Goal: Information Seeking & Learning: Learn about a topic

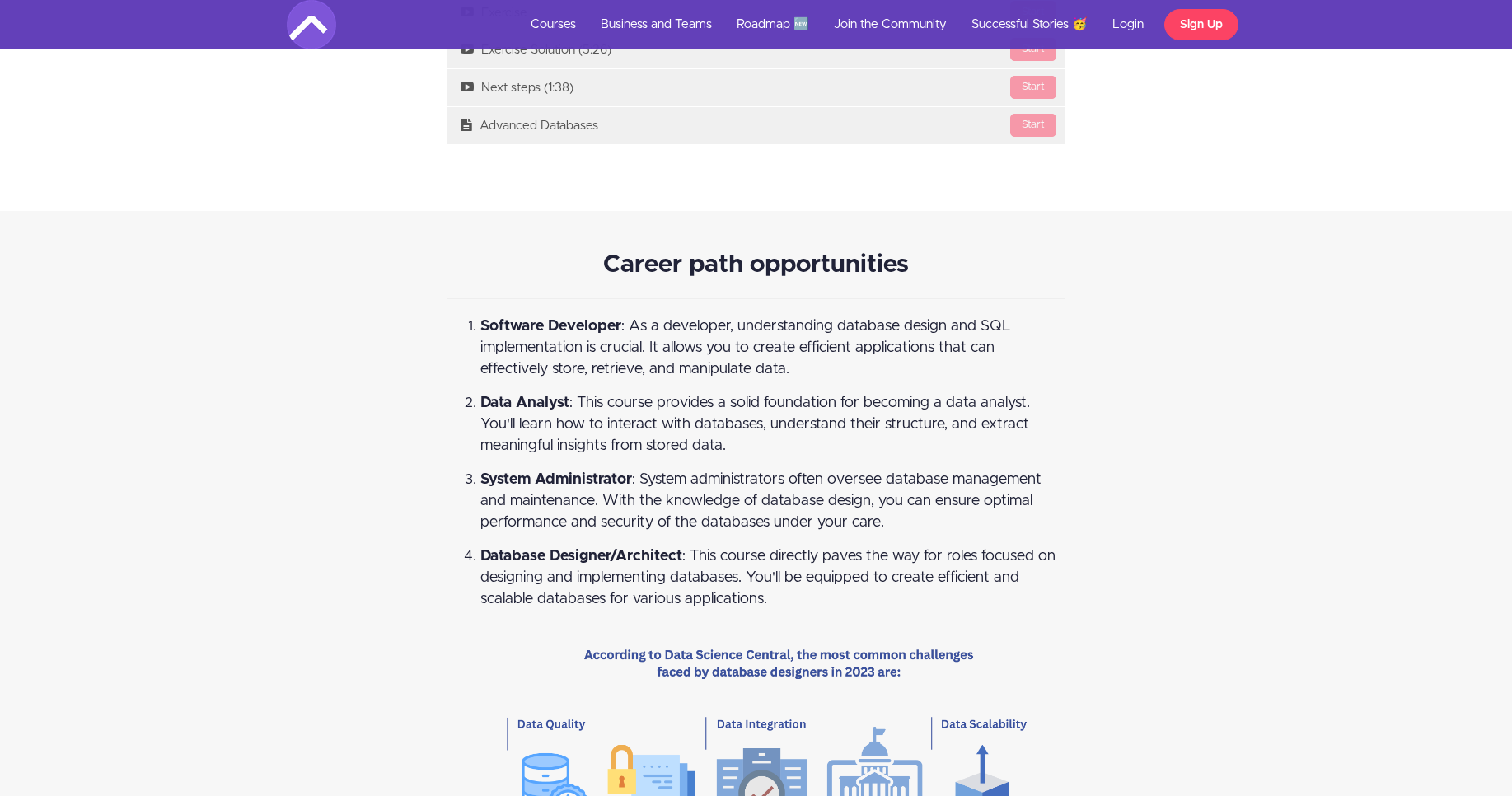
scroll to position [4435, 0]
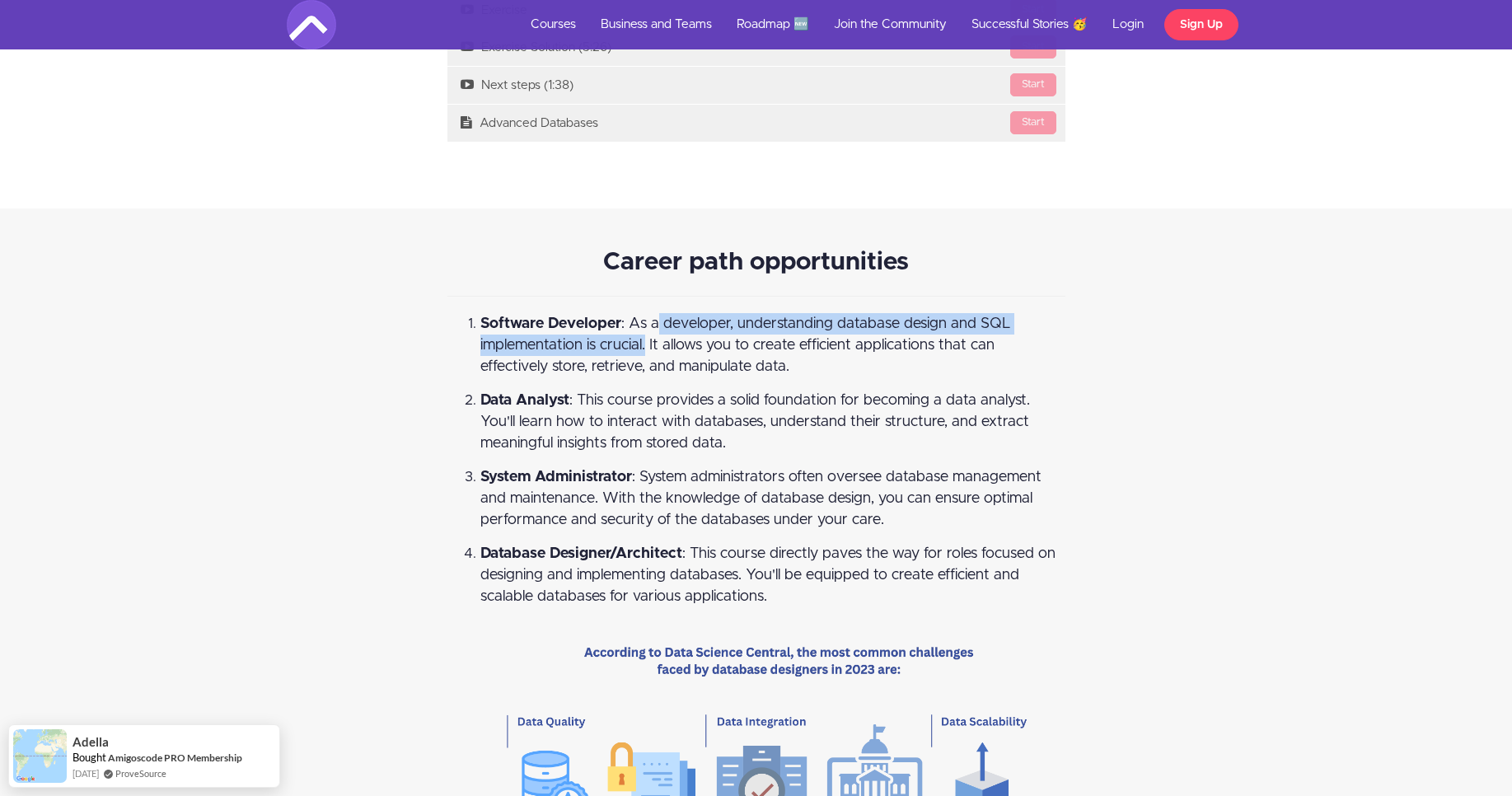
drag, startPoint x: 659, startPoint y: 327, endPoint x: 645, endPoint y: 345, distance: 22.8
click at [645, 345] on span "Software Developer : As a developer, understanding database design and SQL impl…" at bounding box center [745, 345] width 530 height 58
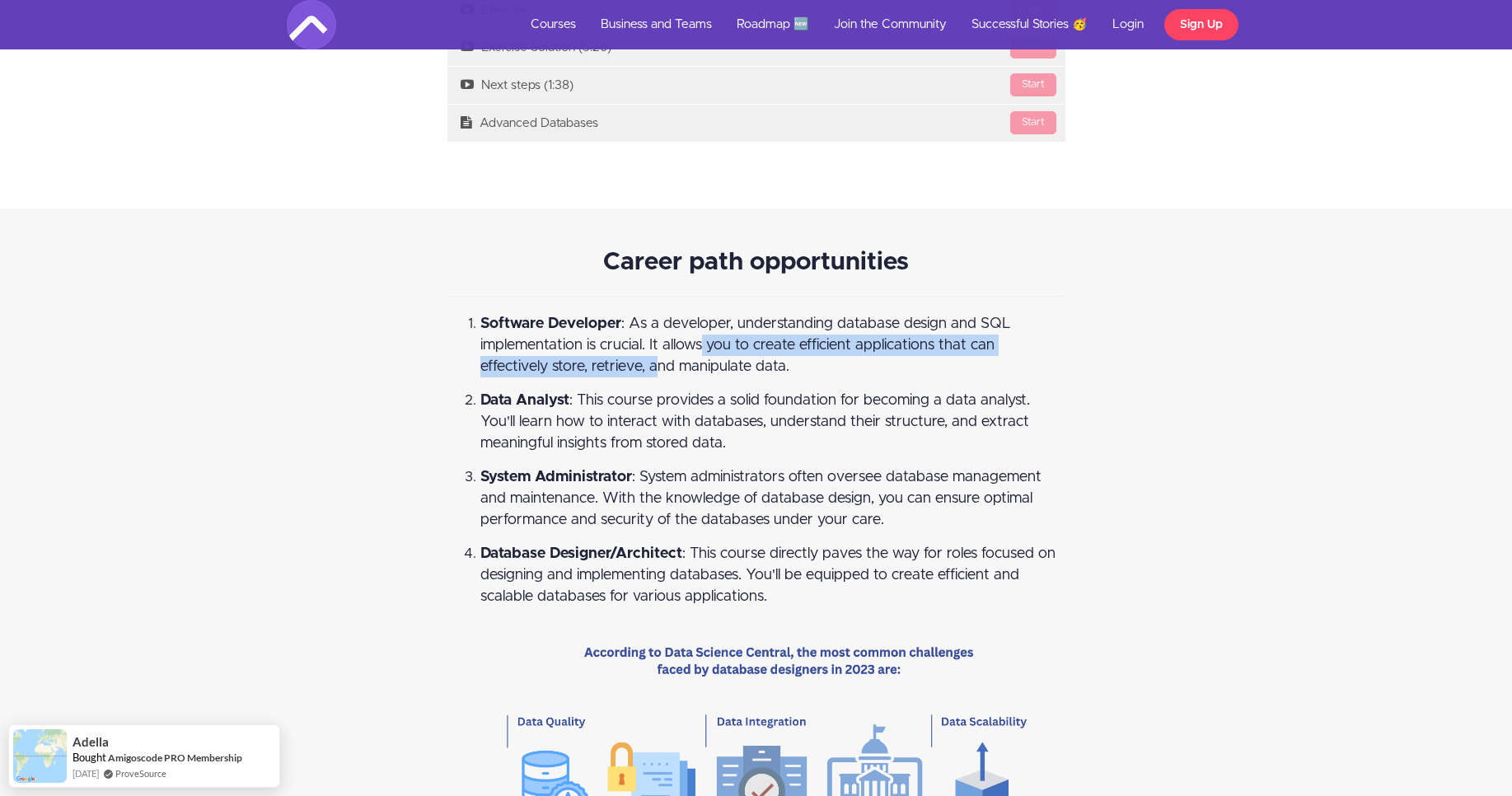
drag, startPoint x: 703, startPoint y: 339, endPoint x: 647, endPoint y: 360, distance: 59.8
click at [647, 360] on span "Software Developer : As a developer, understanding database design and SQL impl…" at bounding box center [745, 345] width 530 height 58
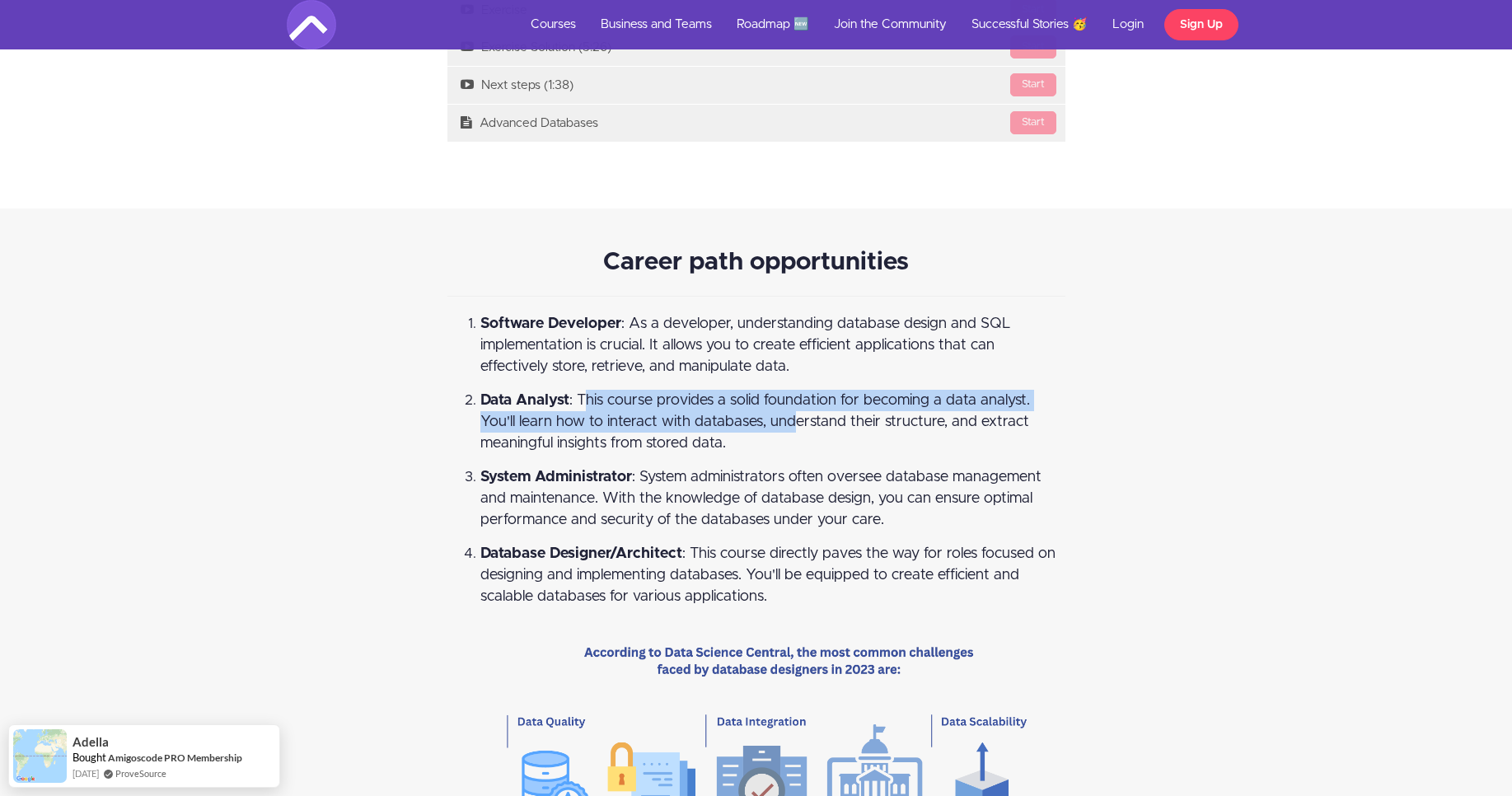
drag, startPoint x: 590, startPoint y: 397, endPoint x: 790, endPoint y: 418, distance: 201.1
click at [790, 418] on span "Data Analyst : This course provides a solid foundation for becoming a data anal…" at bounding box center [755, 421] width 550 height 58
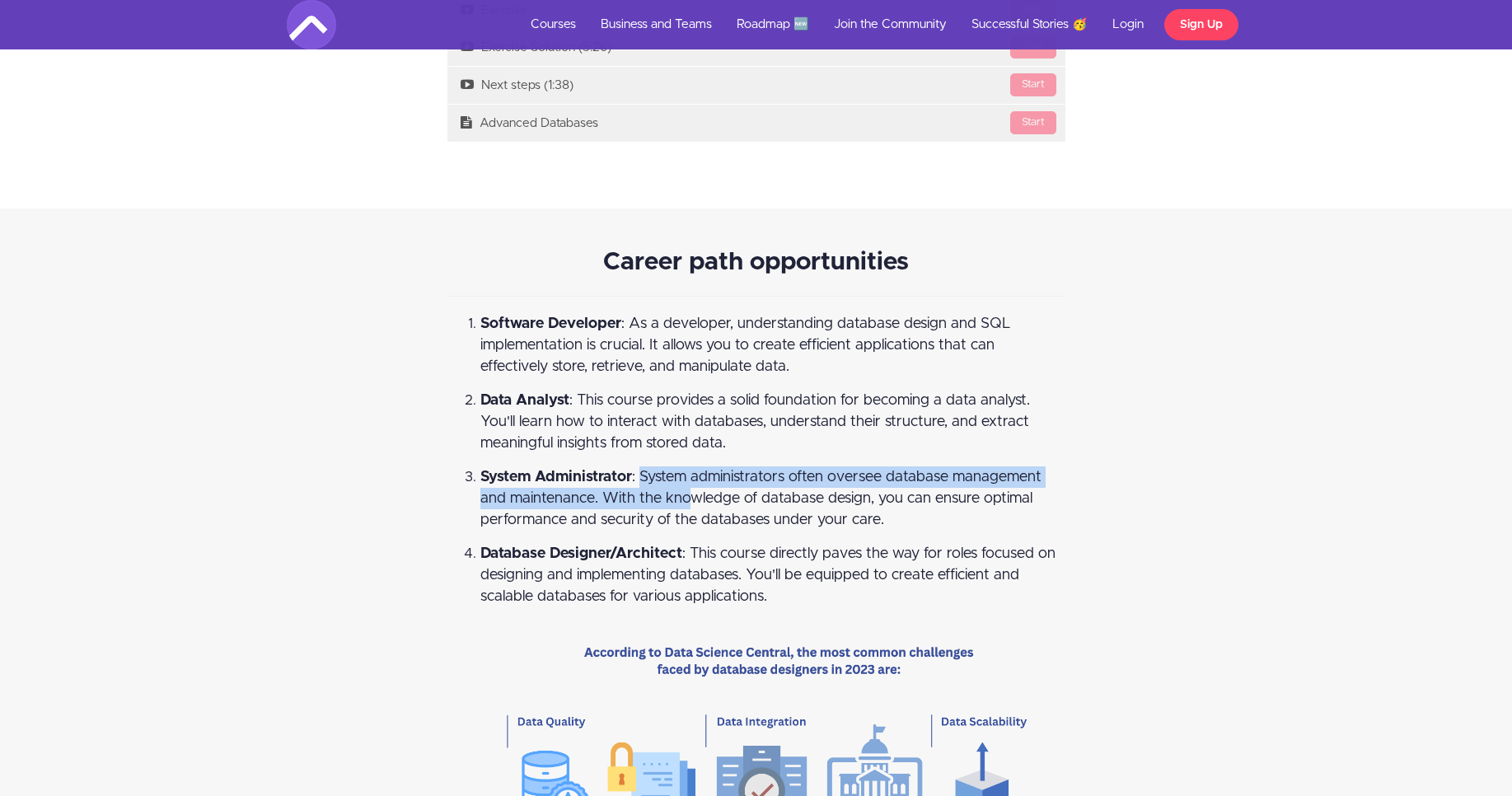
drag, startPoint x: 642, startPoint y: 475, endPoint x: 692, endPoint y: 497, distance: 54.6
click at [692, 497] on span "System Administrator : System administrators often oversee database management …" at bounding box center [760, 498] width 561 height 58
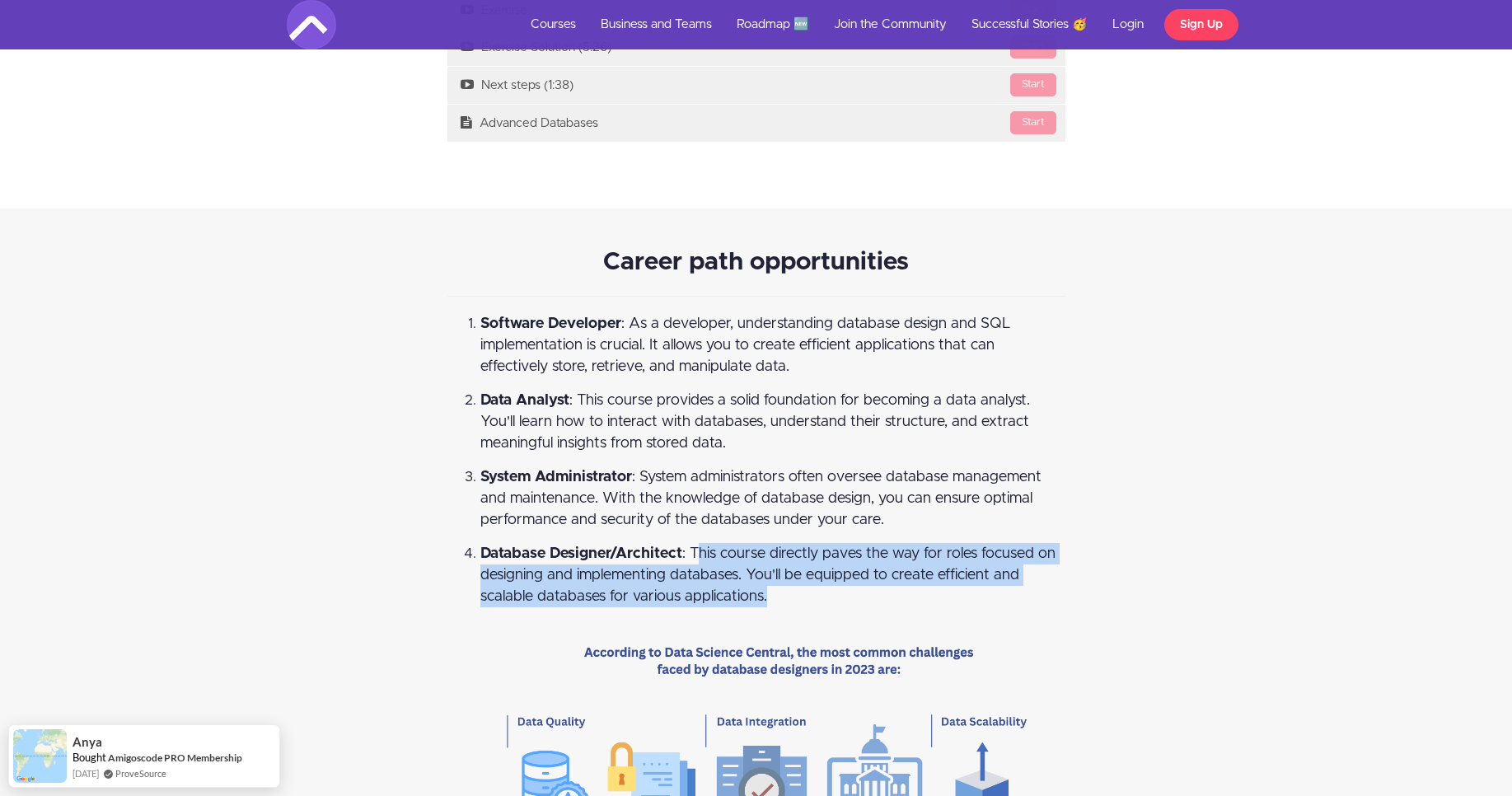
drag, startPoint x: 703, startPoint y: 559, endPoint x: 842, endPoint y: 588, distance: 142.0
click at [842, 588] on li "Database Designer/Architect : This course directly paves the way for roles focu…" at bounding box center [773, 715] width 585 height 345
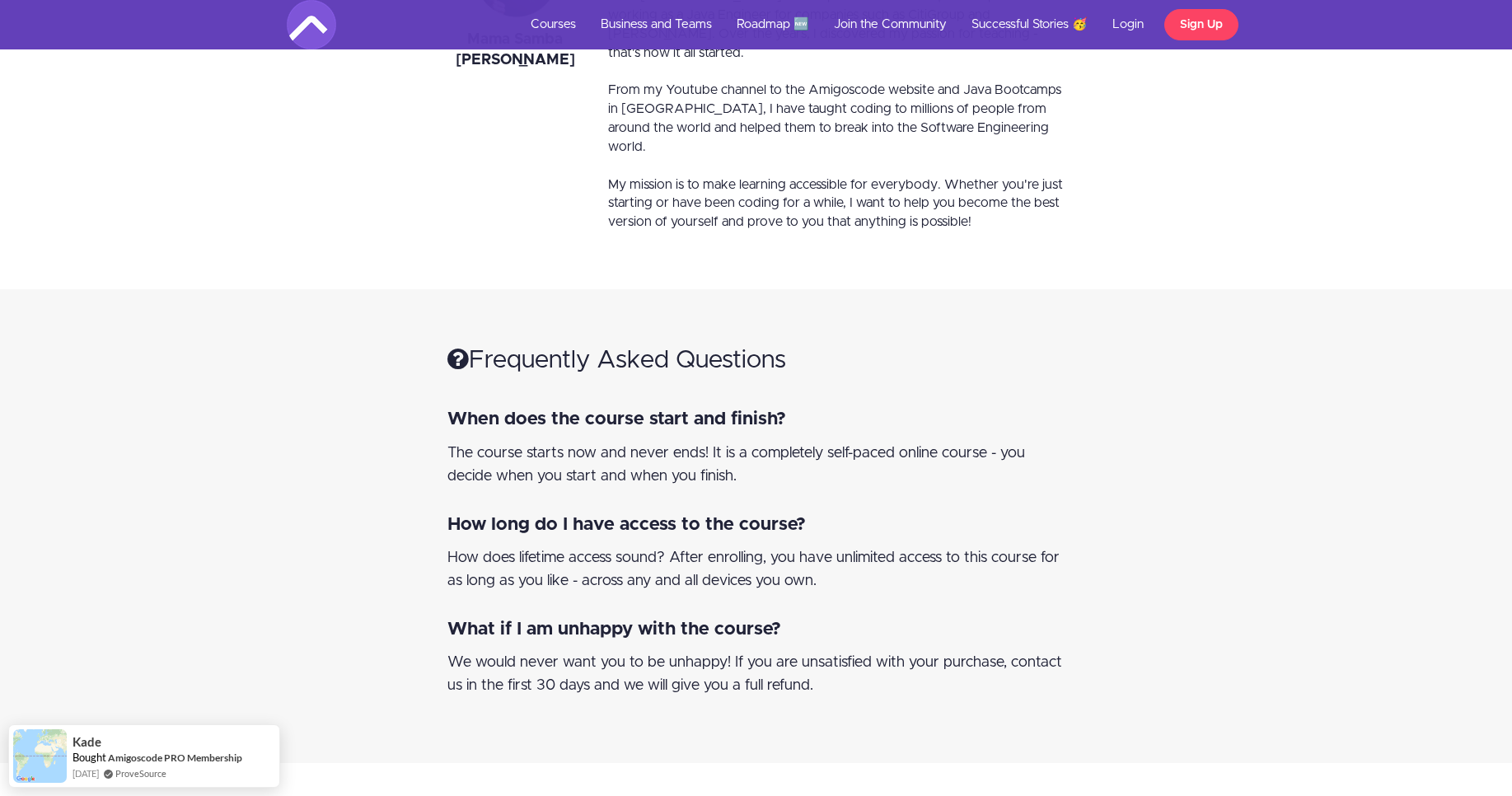
scroll to position [7170, 0]
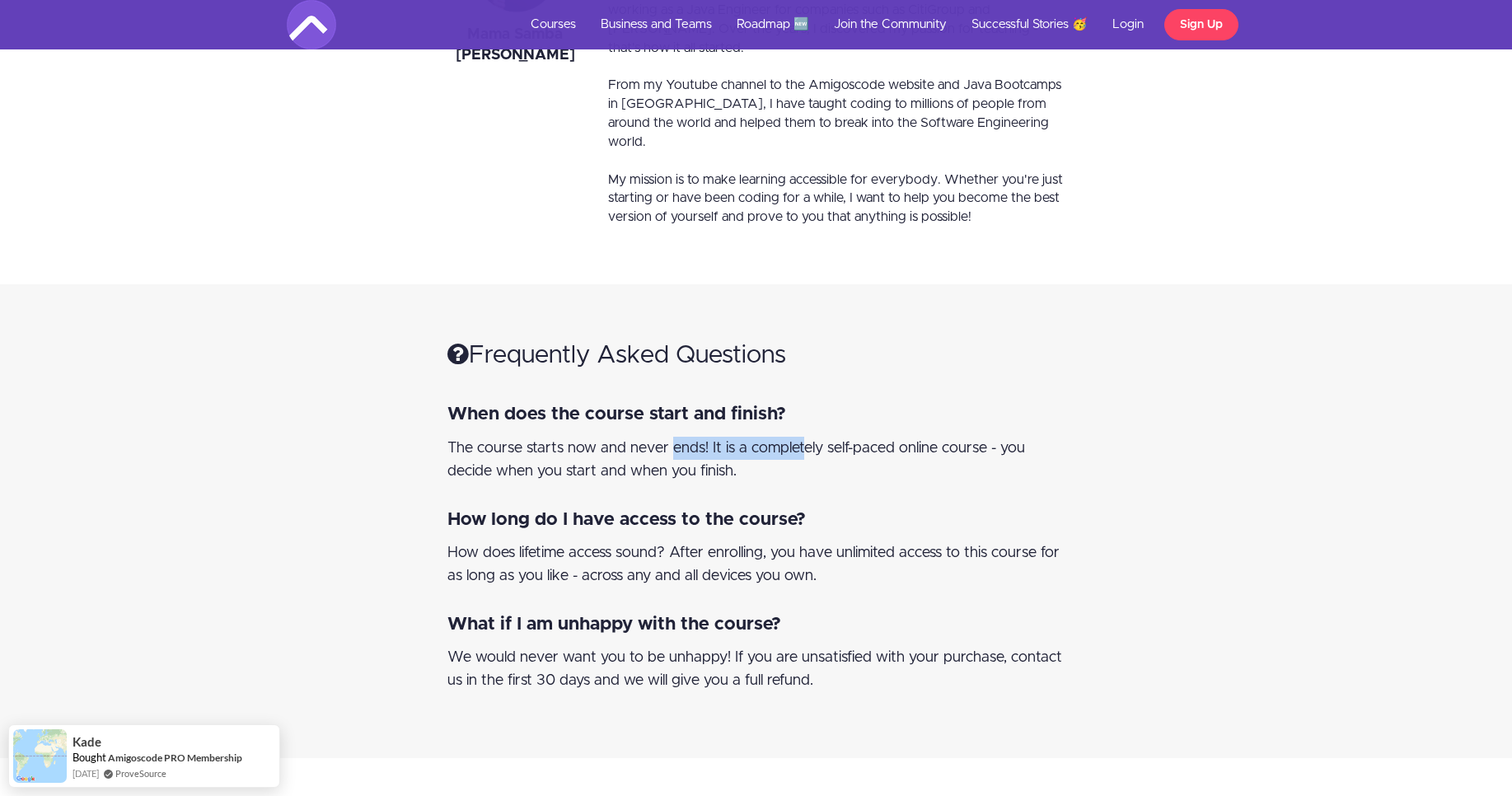
drag, startPoint x: 595, startPoint y: 384, endPoint x: 725, endPoint y: 389, distance: 130.1
click at [725, 437] on div "The course starts now and never ends! It is a completely self-paced online cour…" at bounding box center [756, 459] width 618 height 46
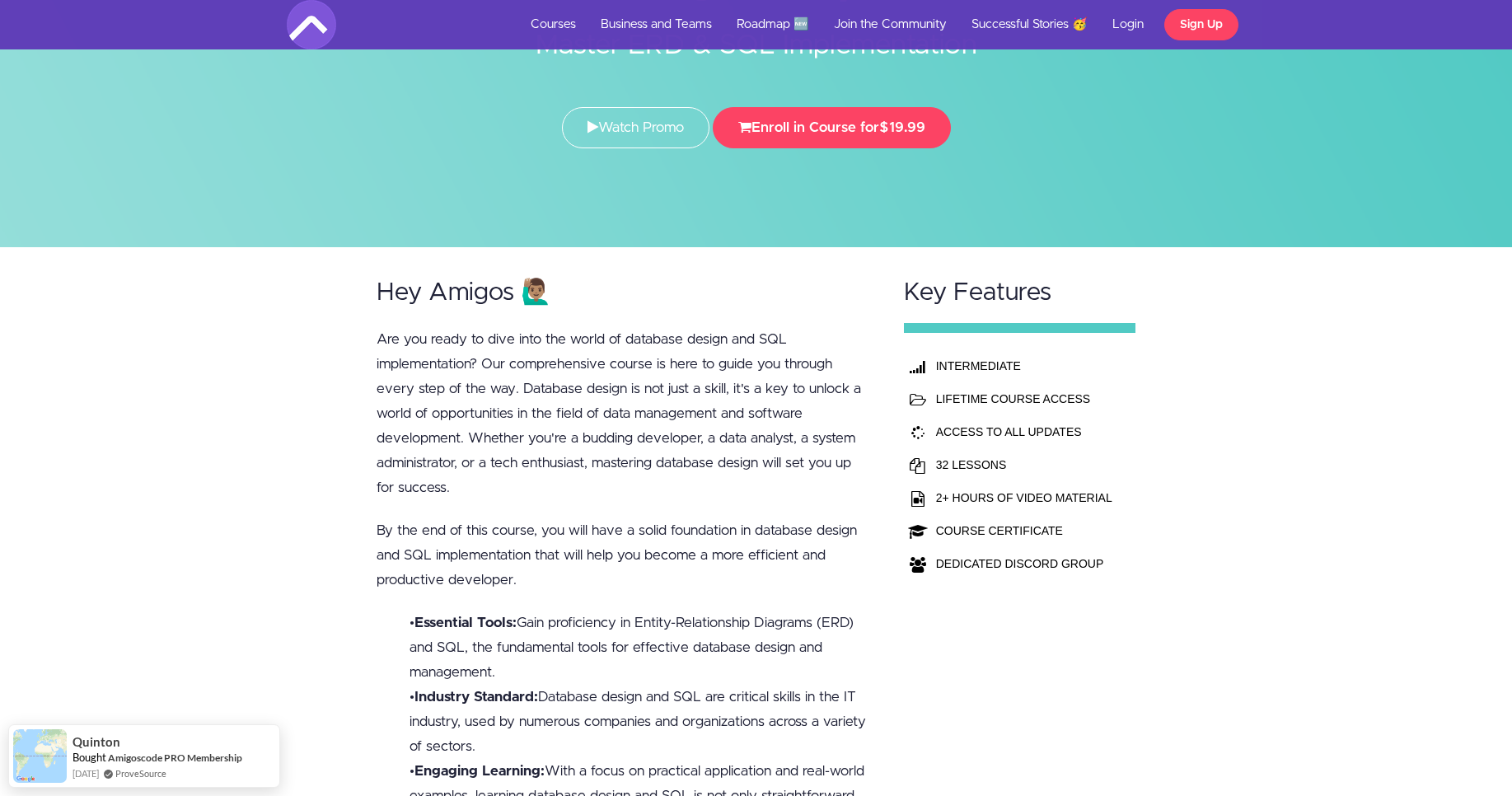
scroll to position [0, 0]
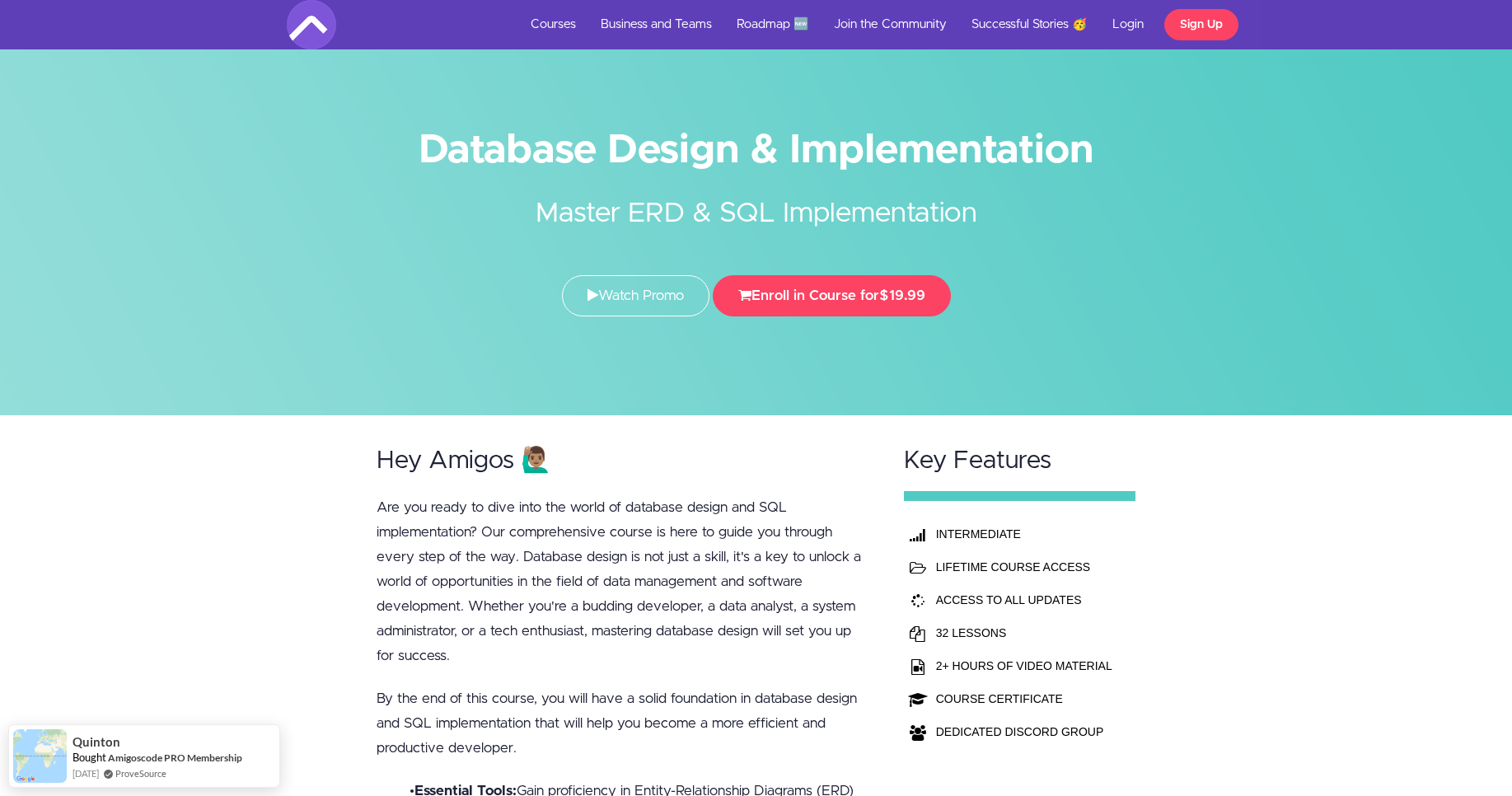
drag, startPoint x: 414, startPoint y: 145, endPoint x: 1041, endPoint y: 164, distance: 627.3
click at [1041, 164] on h1 "Database Design & Implementation" at bounding box center [756, 150] width 940 height 37
click at [1024, 204] on h2 "Master ERD & SQL Implementation" at bounding box center [756, 201] width 618 height 65
click at [562, 21] on link "Courses" at bounding box center [553, 25] width 70 height 49
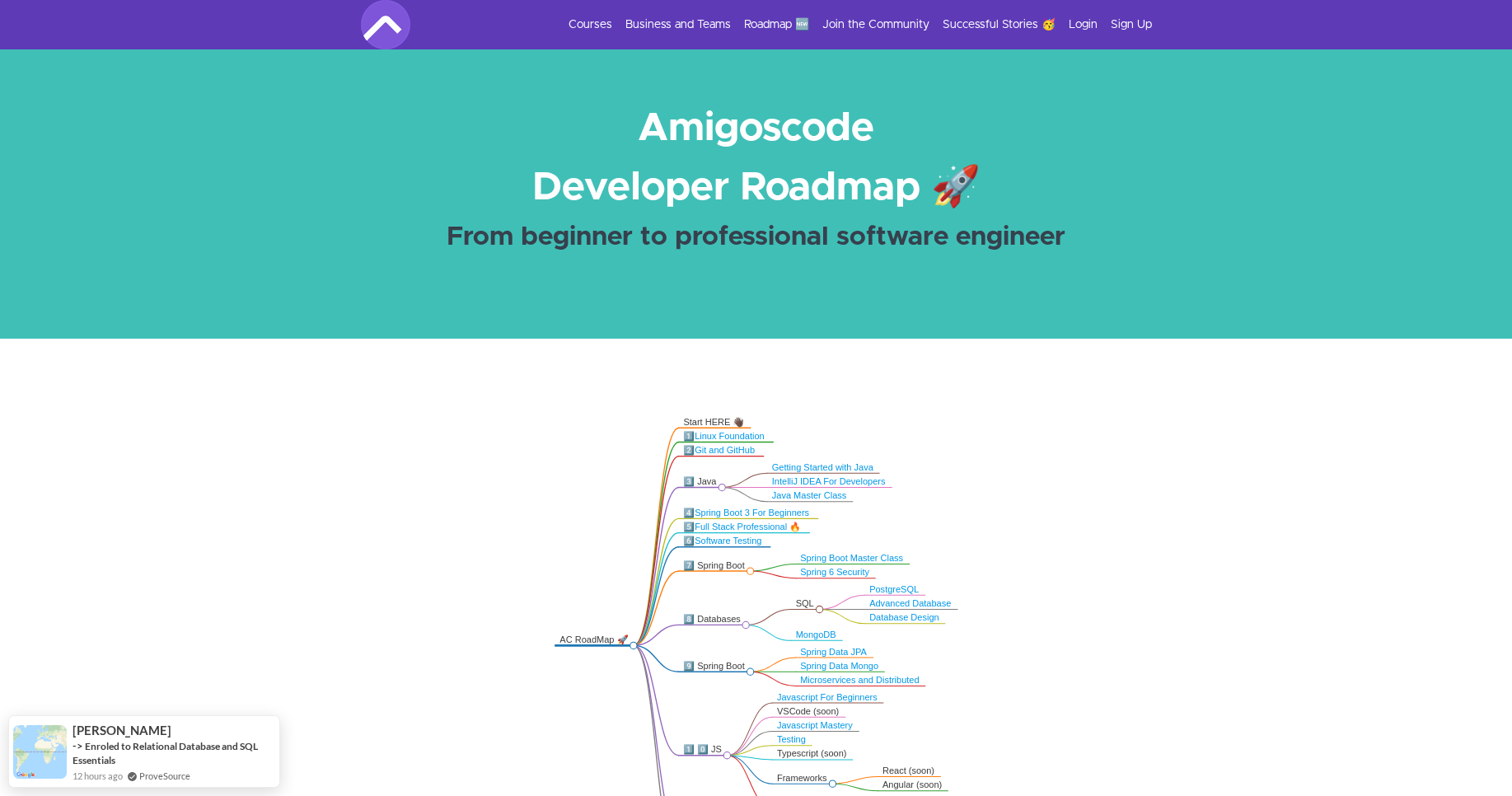
click at [903, 588] on link "PostgreSQL" at bounding box center [893, 589] width 49 height 10
click at [905, 606] on link "Advanced Database" at bounding box center [909, 603] width 81 height 10
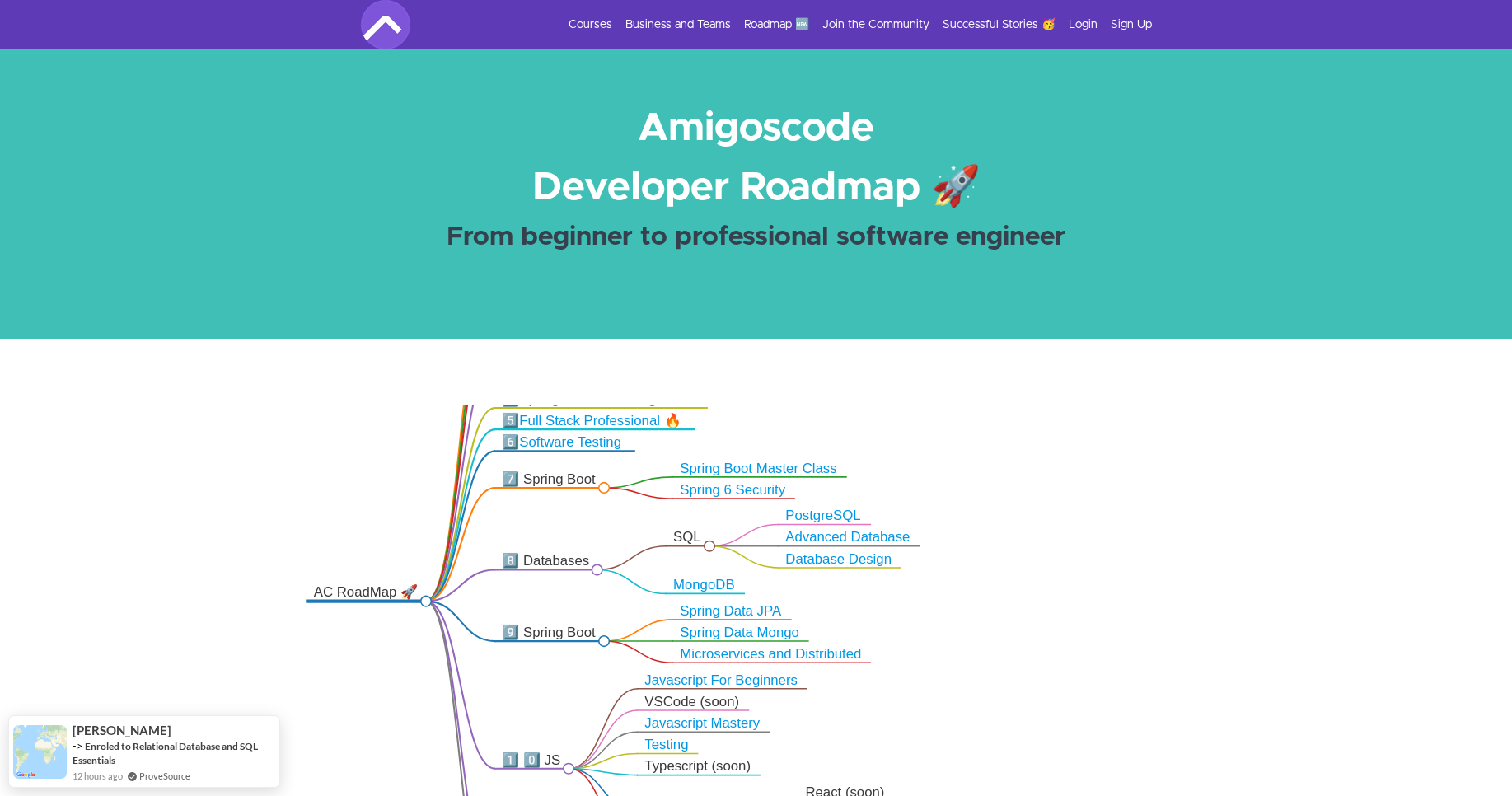
drag, startPoint x: 567, startPoint y: 717, endPoint x: 416, endPoint y: 655, distance: 163.2
click at [416, 655] on icon ".markmap{font:300 16px/20px sans-serif}.markmap-link{fill:none}.markmap-node>ci…" at bounding box center [756, 643] width 1512 height 478
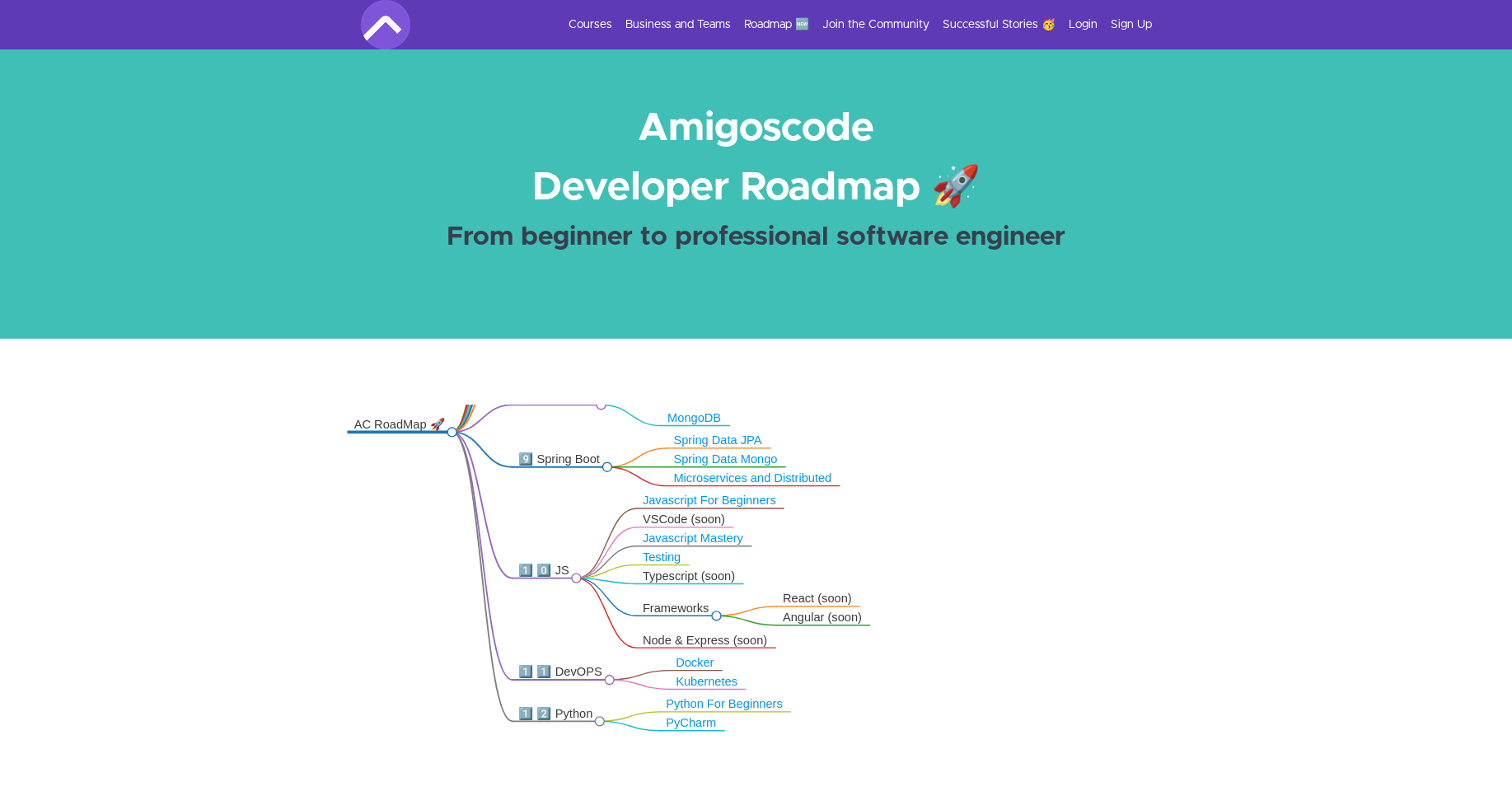
drag, startPoint x: 891, startPoint y: 724, endPoint x: 864, endPoint y: 541, distance: 185.0
click at [864, 541] on icon ".markmap{font:300 16px/20px sans-serif}.markmap-link{fill:none}.markmap-node>ci…" at bounding box center [756, 643] width 1512 height 478
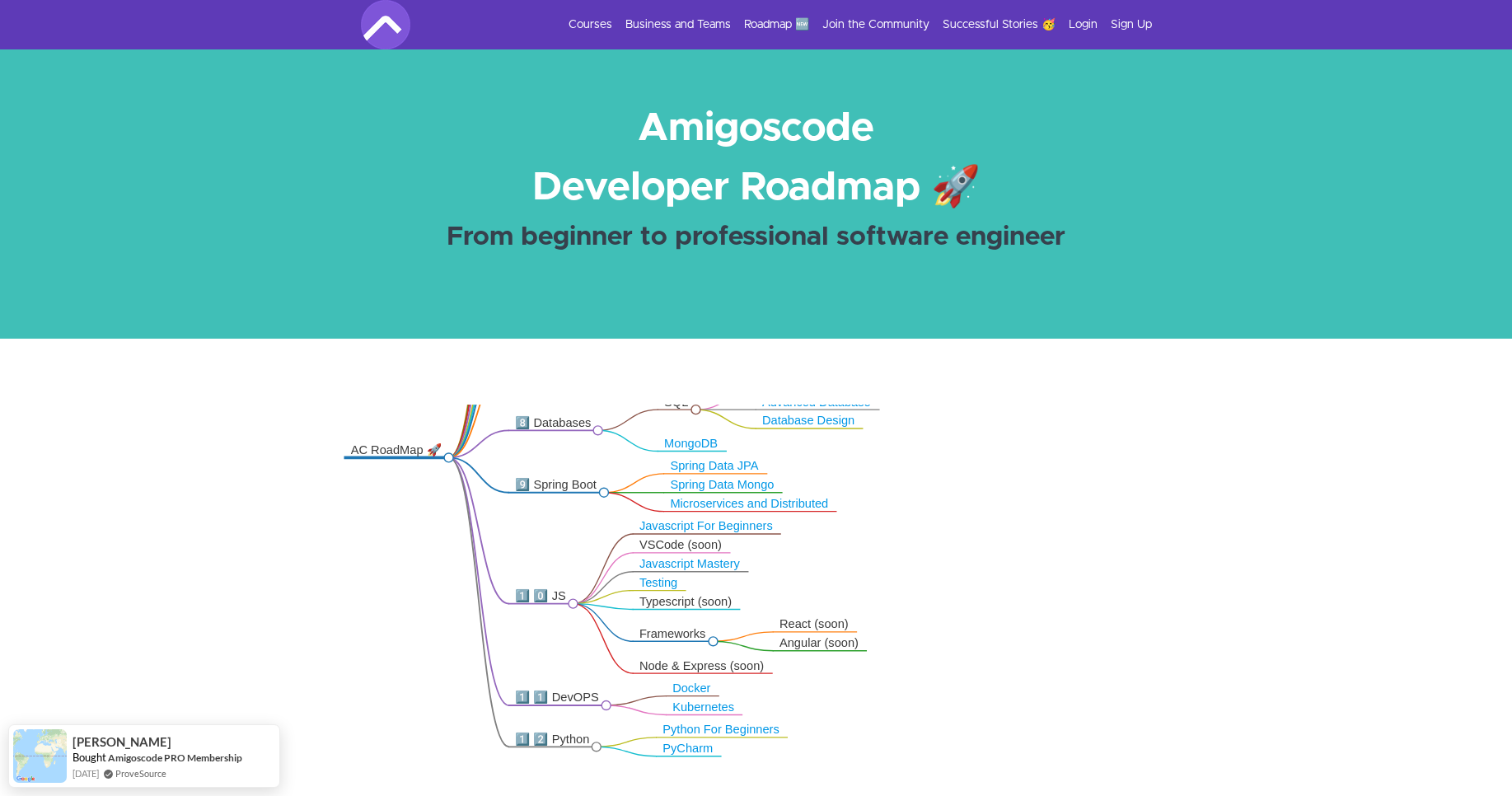
drag, startPoint x: 814, startPoint y: 546, endPoint x: 811, endPoint y: 575, distance: 29.2
click at [811, 575] on icon ".markmap{font:300 16px/20px sans-serif}.markmap-link{fill:none}.markmap-node>ci…" at bounding box center [756, 643] width 1512 height 478
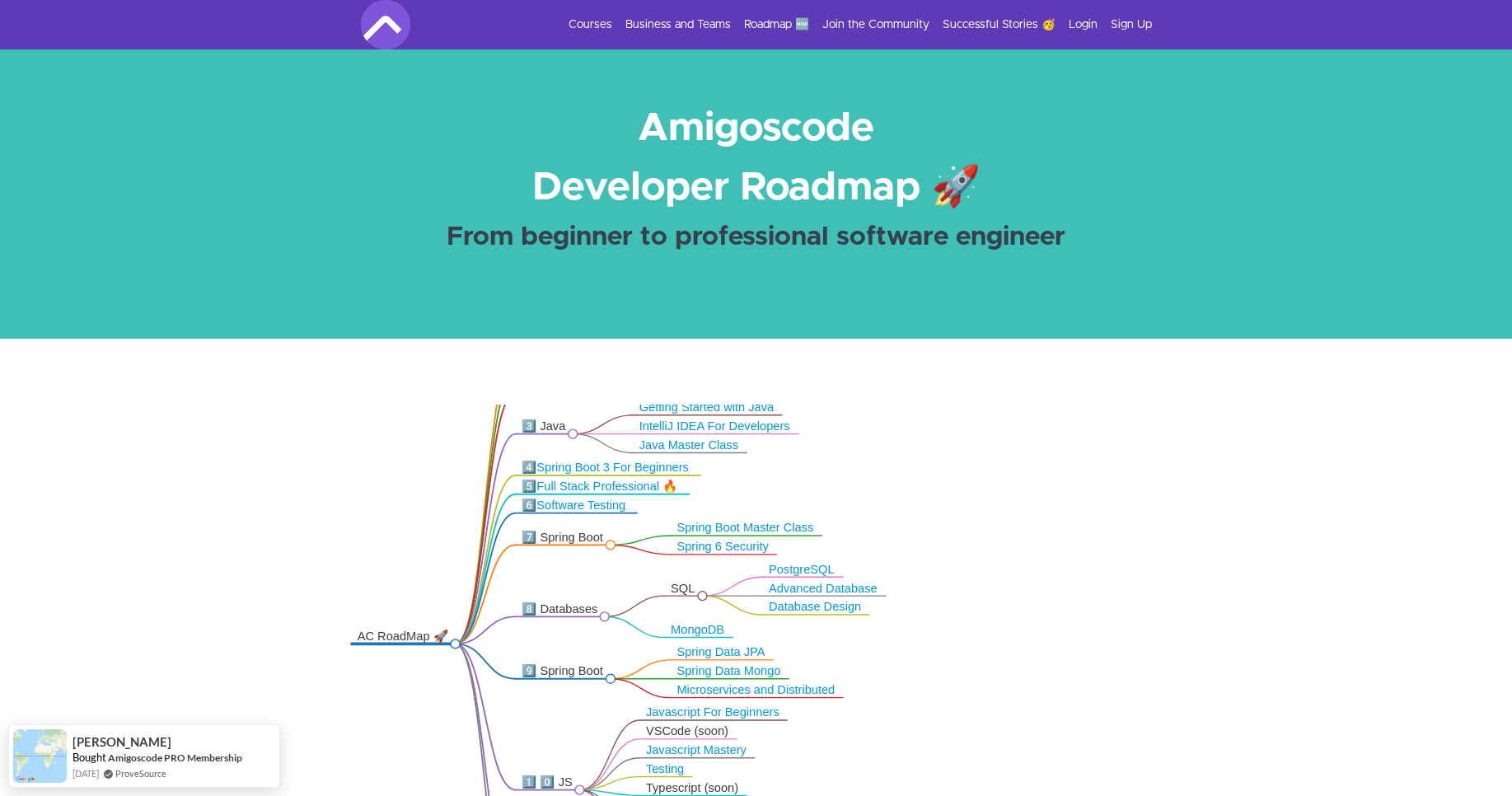
drag, startPoint x: 843, startPoint y: 455, endPoint x: 850, endPoint y: 638, distance: 183.1
click at [850, 638] on icon ".markmap{font:300 16px/20px sans-serif}.markmap-link{fill:none}.markmap-node>ci…" at bounding box center [756, 643] width 1512 height 478
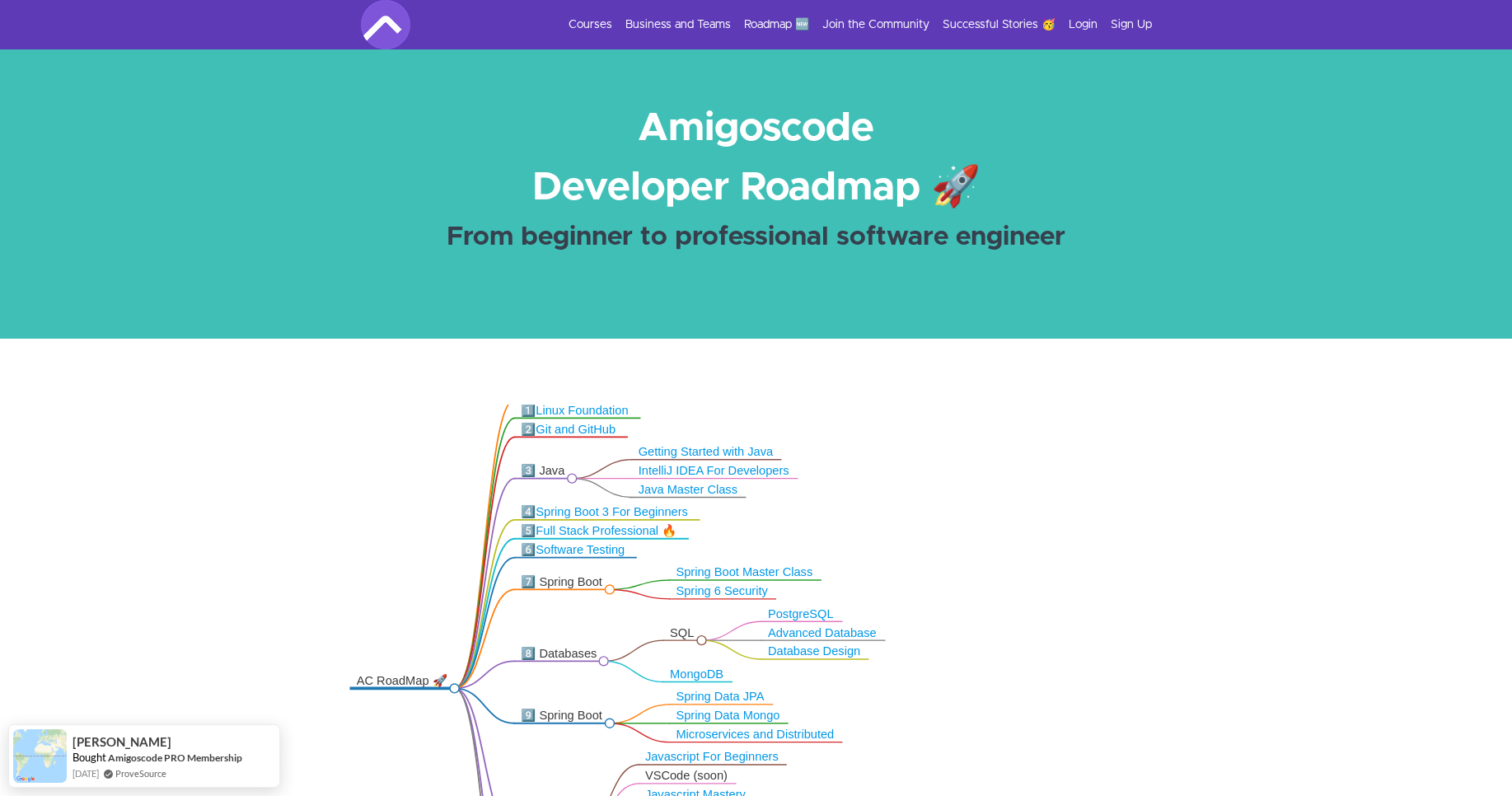
drag, startPoint x: 857, startPoint y: 500, endPoint x: 859, endPoint y: 590, distance: 90.0
click at [859, 590] on icon ".markmap{font:300 16px/20px sans-serif}.markmap-link{fill:none}.markmap-node>ci…" at bounding box center [756, 643] width 1512 height 478
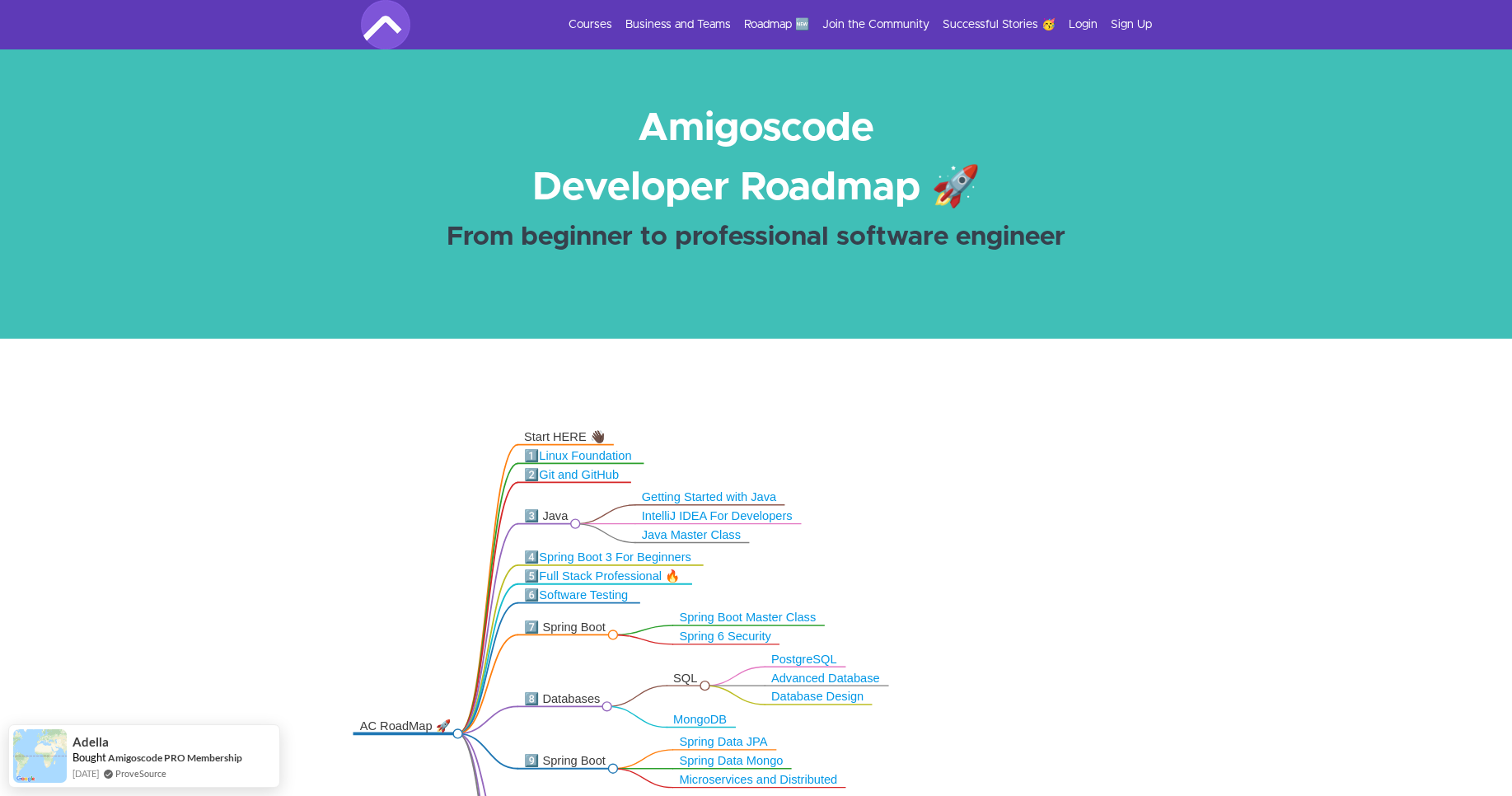
click at [706, 536] on link "Java Master Class" at bounding box center [691, 534] width 99 height 13
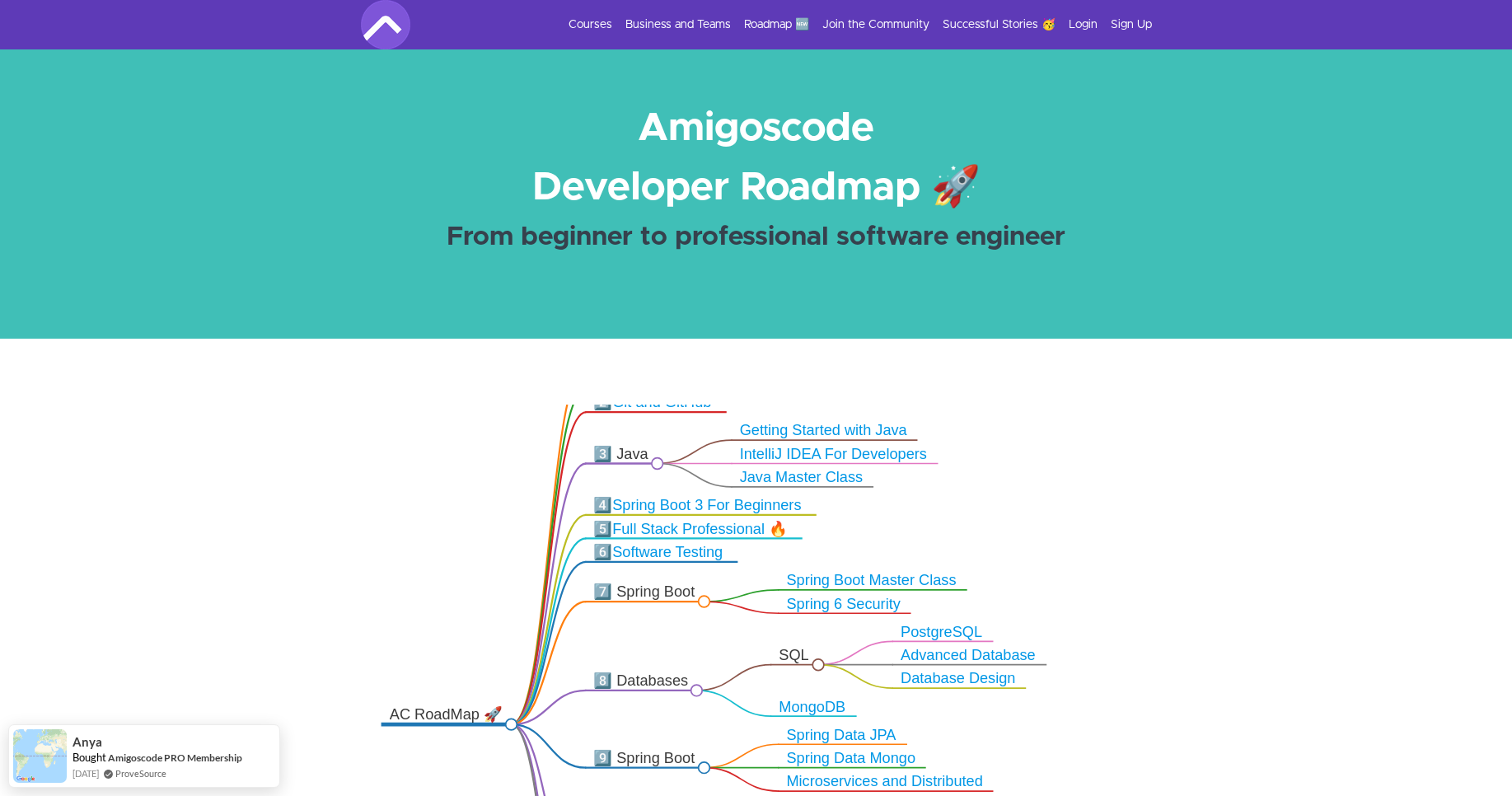
drag, startPoint x: 366, startPoint y: 492, endPoint x: 381, endPoint y: 432, distance: 61.8
click at [381, 432] on icon ".markmap{font:300 16px/20px sans-serif}.markmap-link{fill:none}.markmap-node>ci…" at bounding box center [756, 643] width 1512 height 478
click at [602, 27] on link "Courses" at bounding box center [590, 25] width 43 height 17
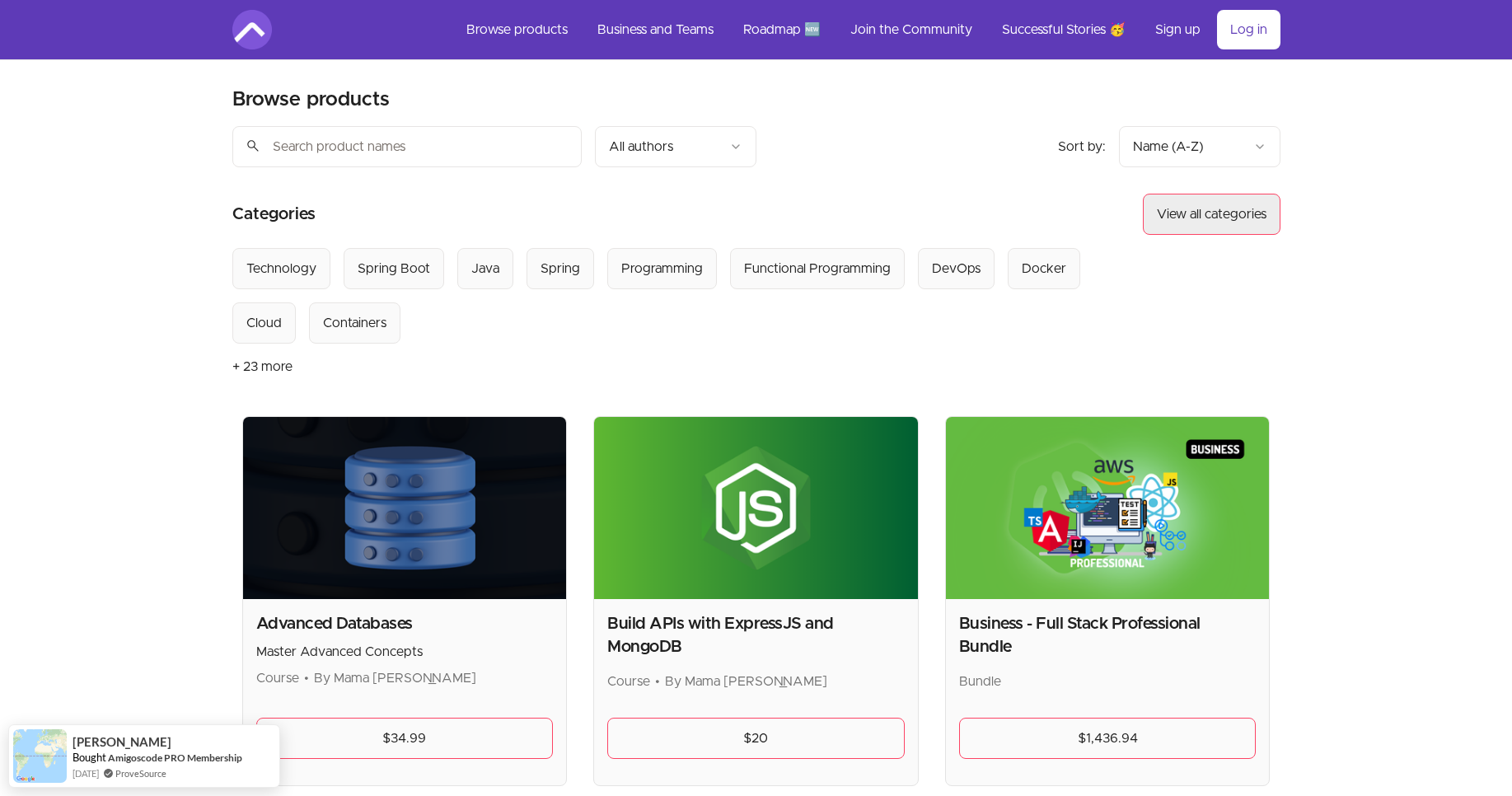
click at [1161, 224] on button "View all categories" at bounding box center [1212, 214] width 137 height 41
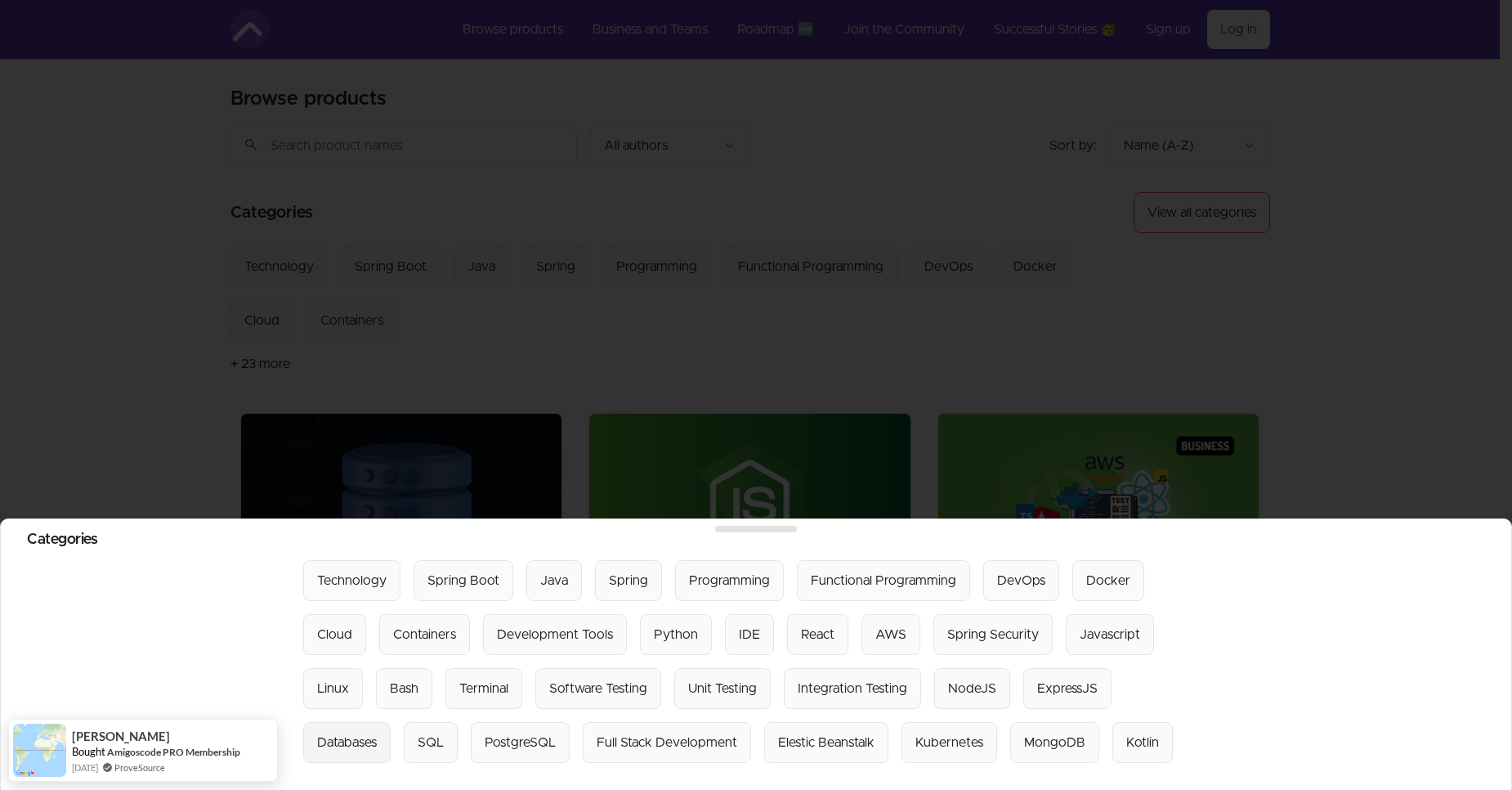
click at [359, 737] on div "Databases" at bounding box center [347, 742] width 59 height 19
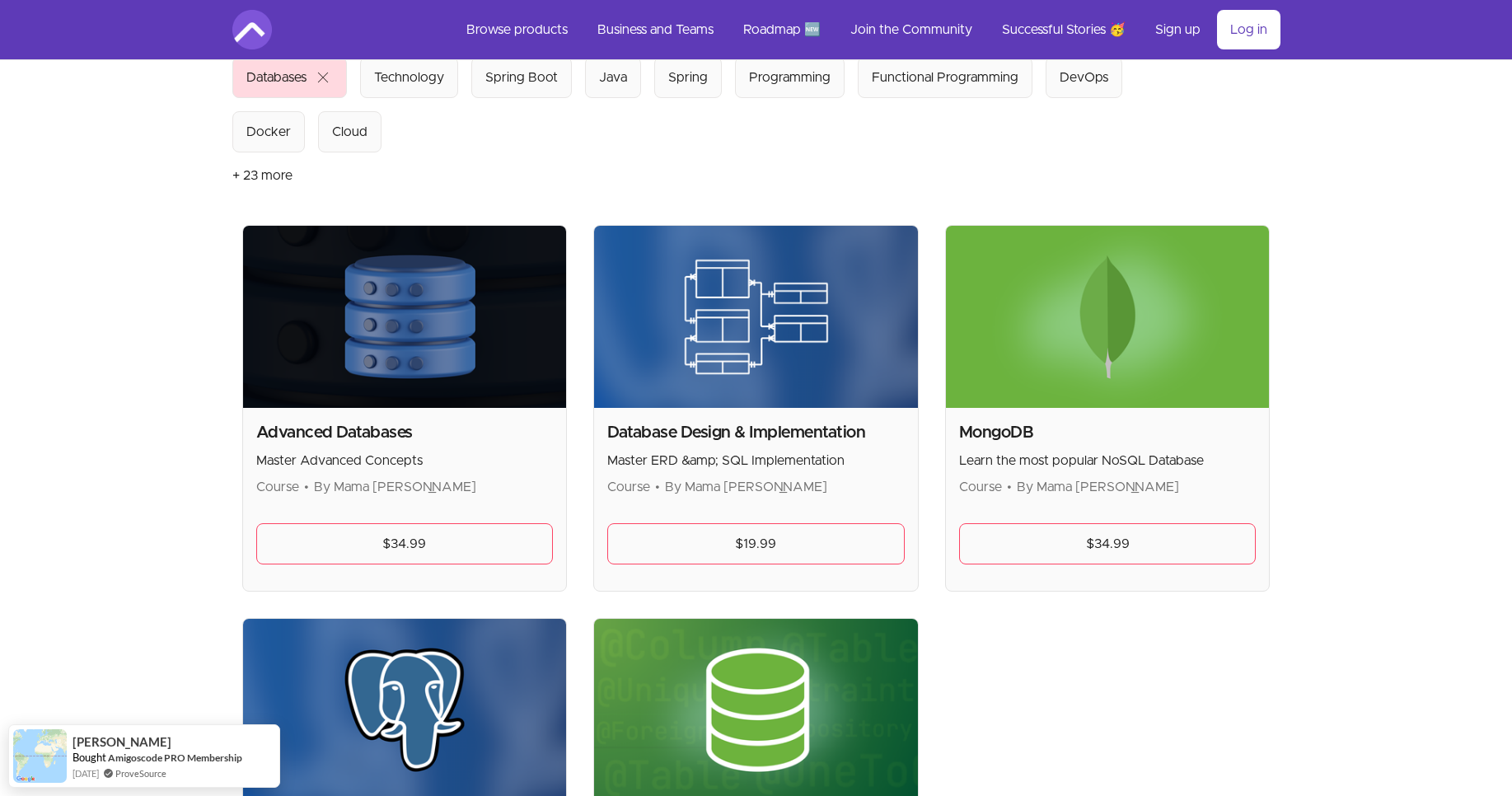
scroll to position [181, 0]
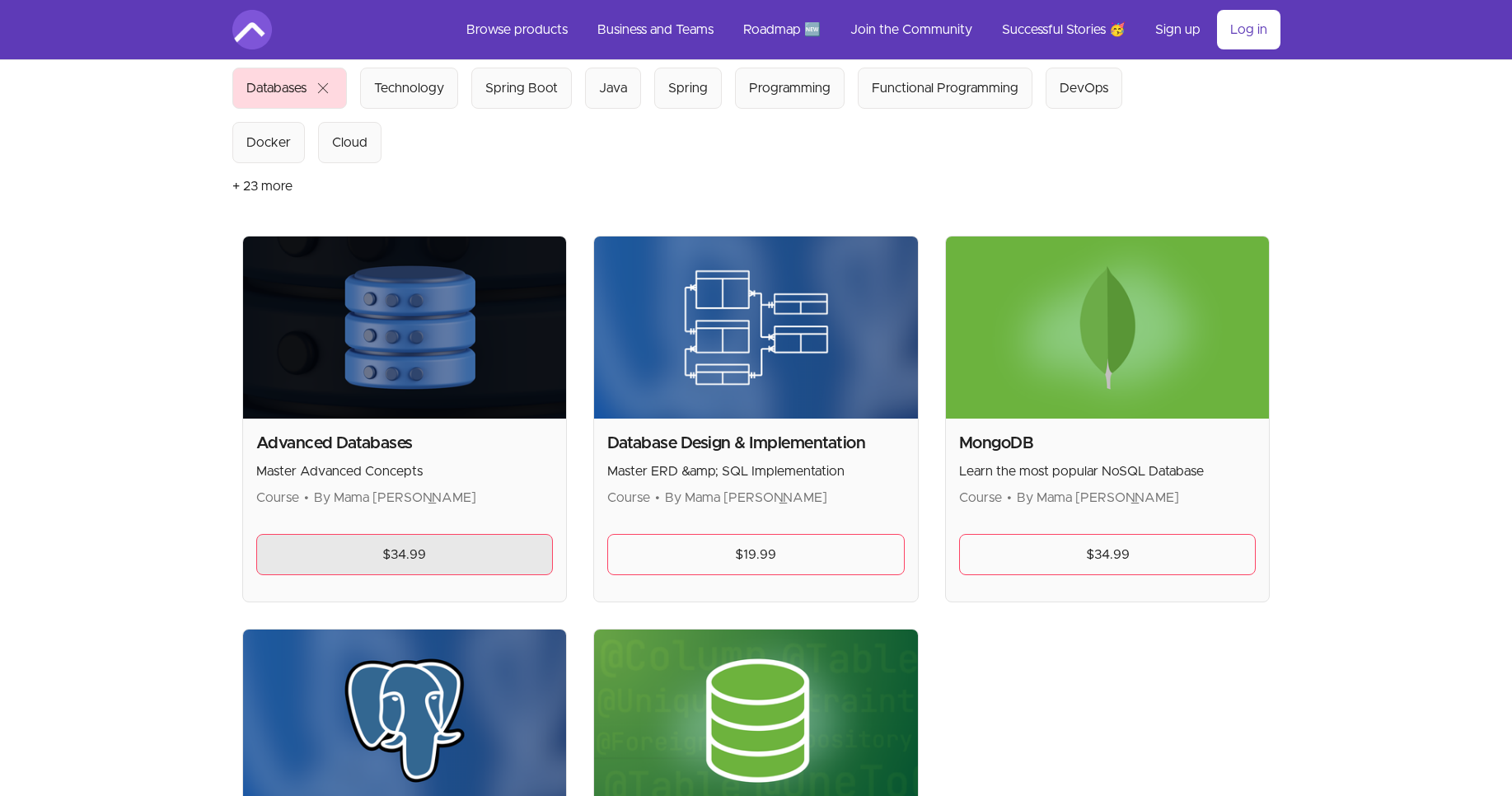
click at [366, 562] on link "$34.99" at bounding box center [405, 555] width 297 height 41
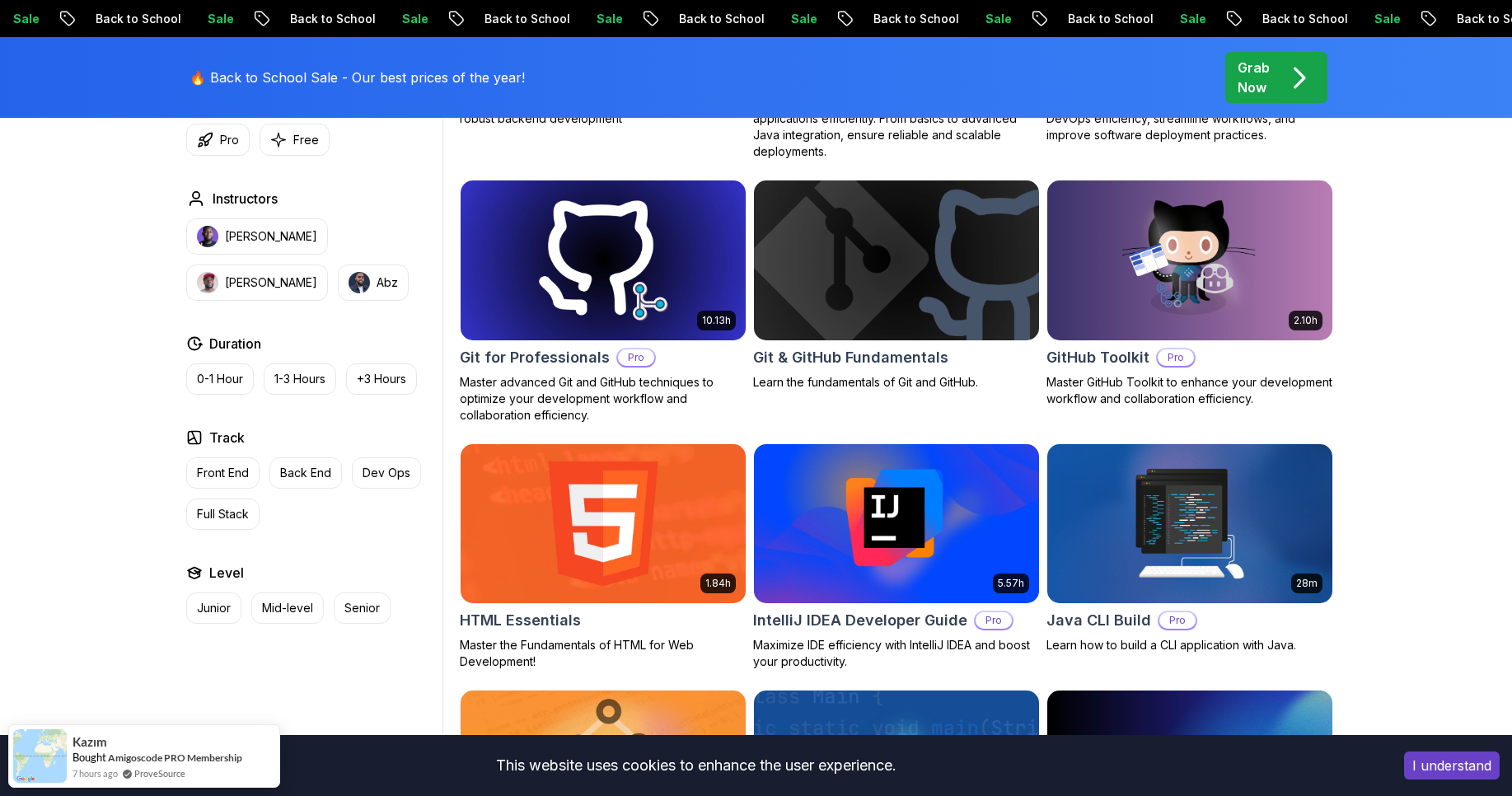
scroll to position [1963, 0]
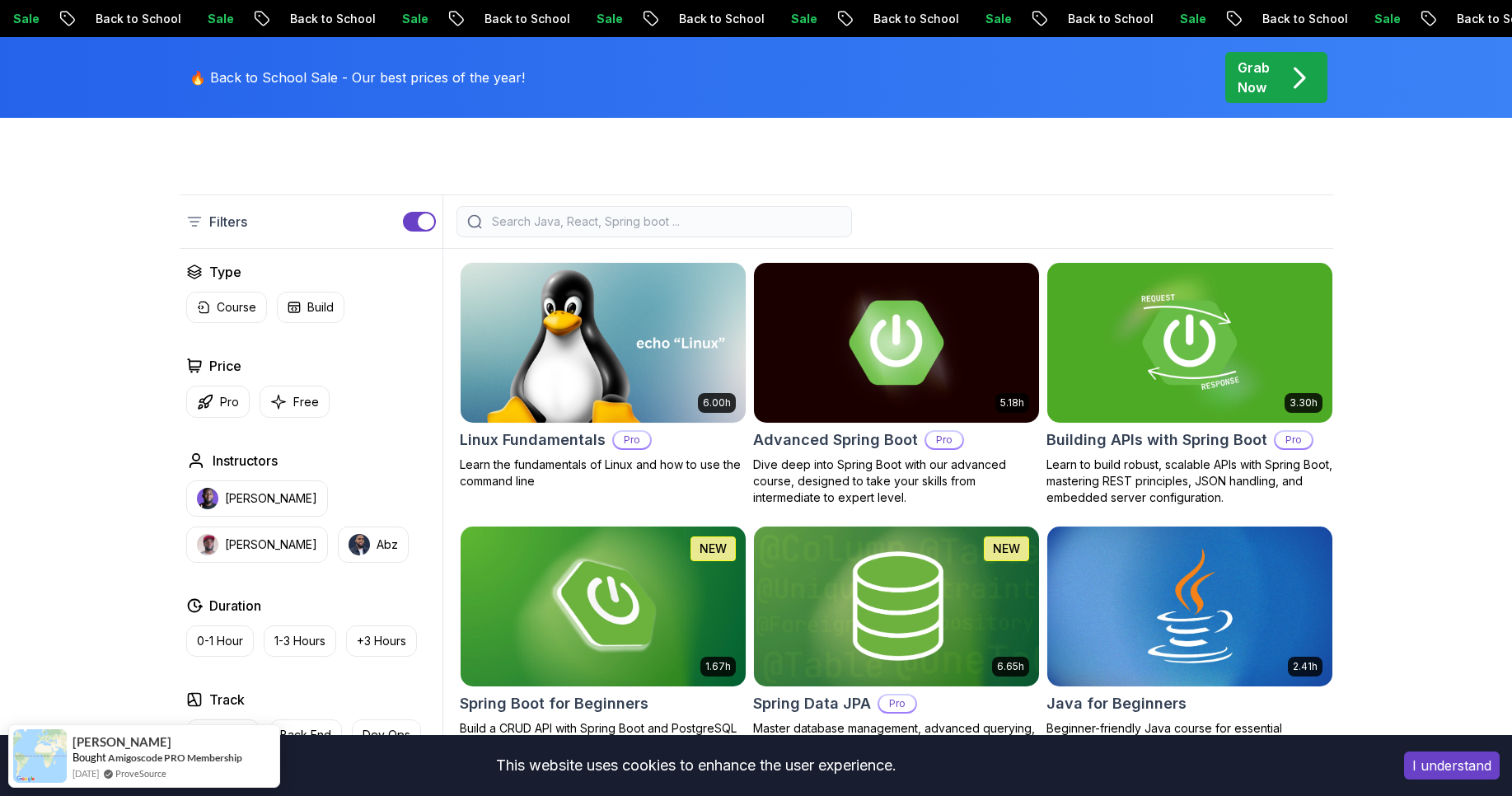
click at [636, 224] on input "search" at bounding box center [665, 221] width 352 height 17
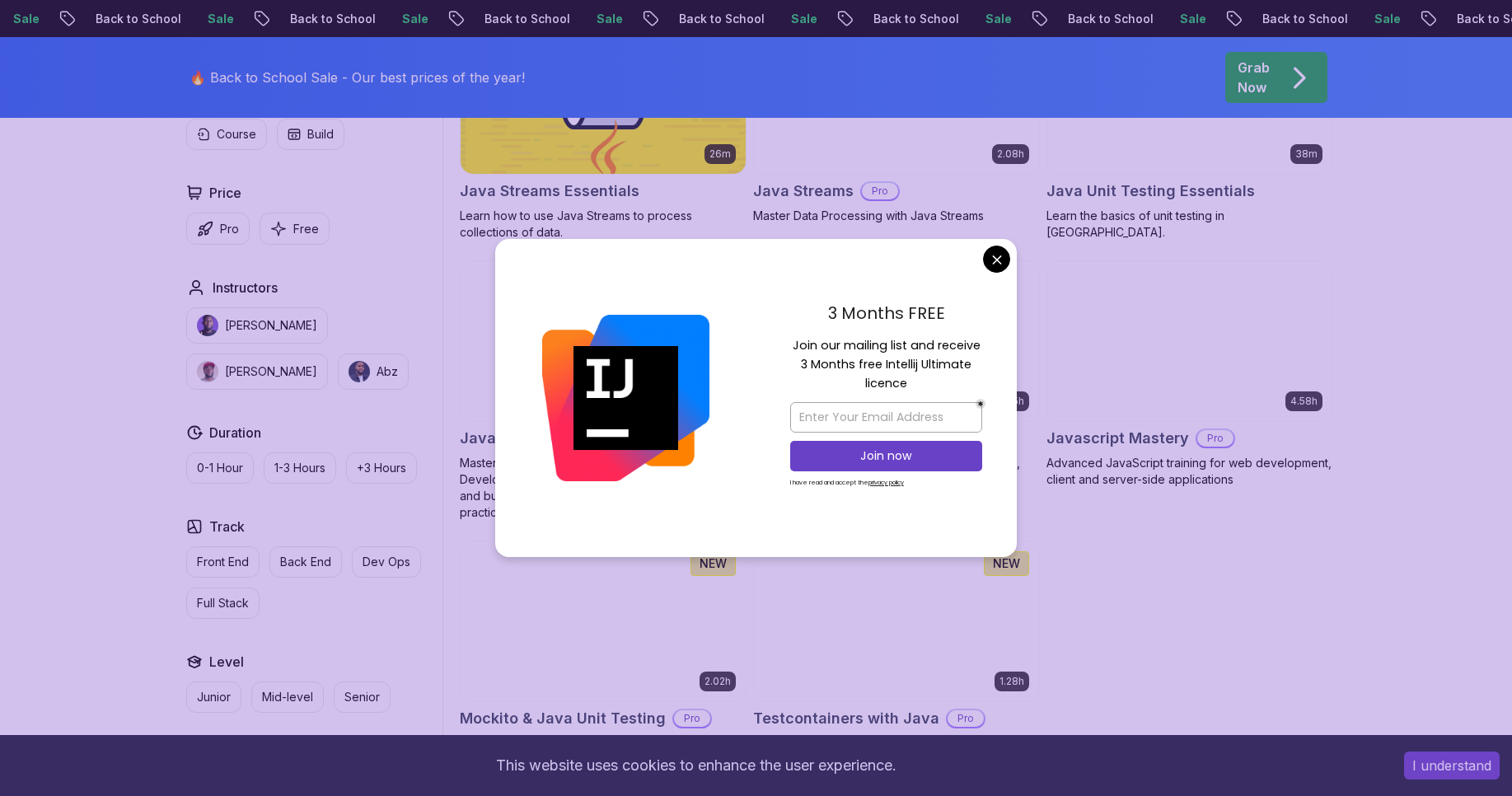
scroll to position [1413, 0]
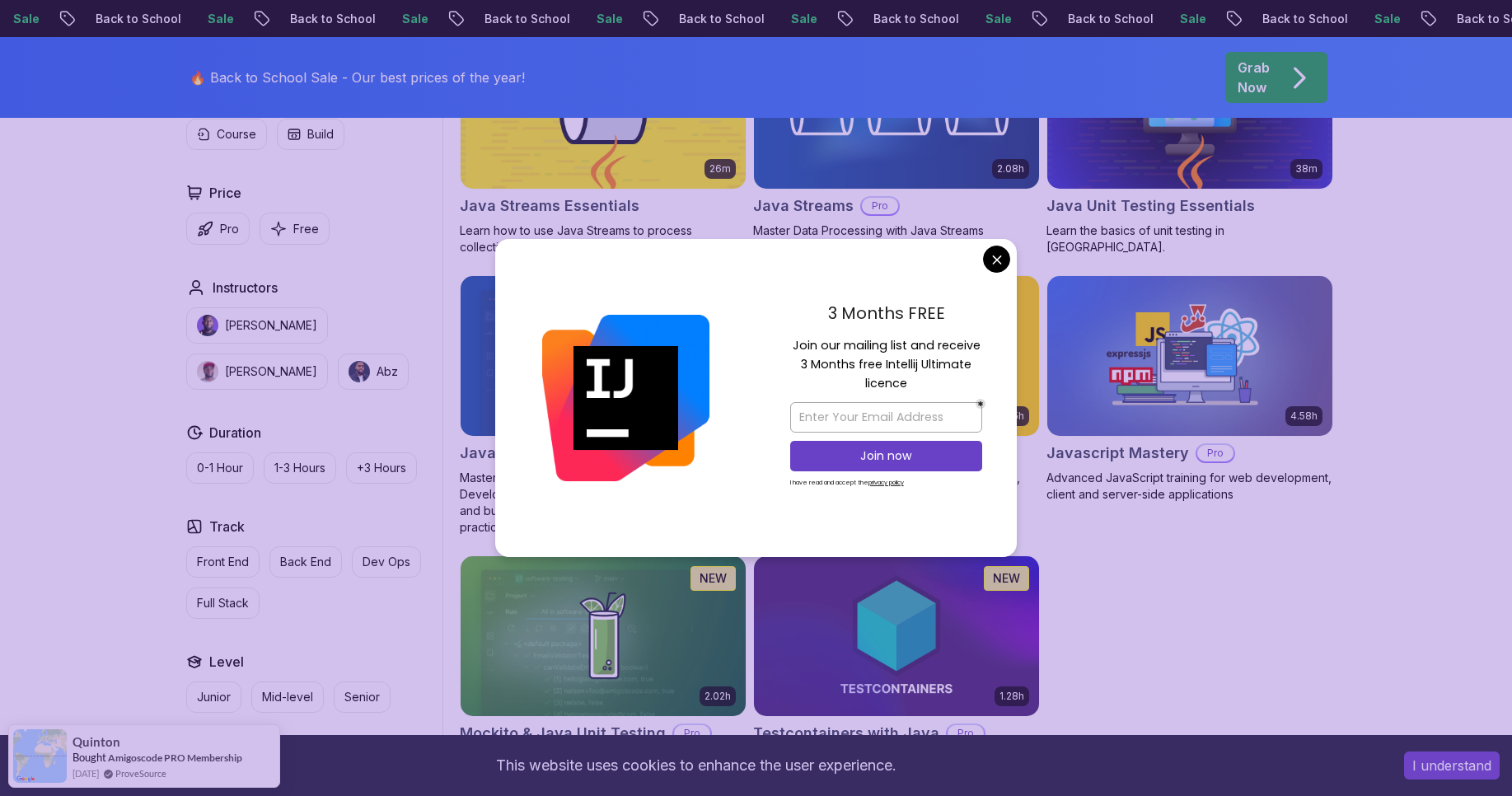
type input "java"
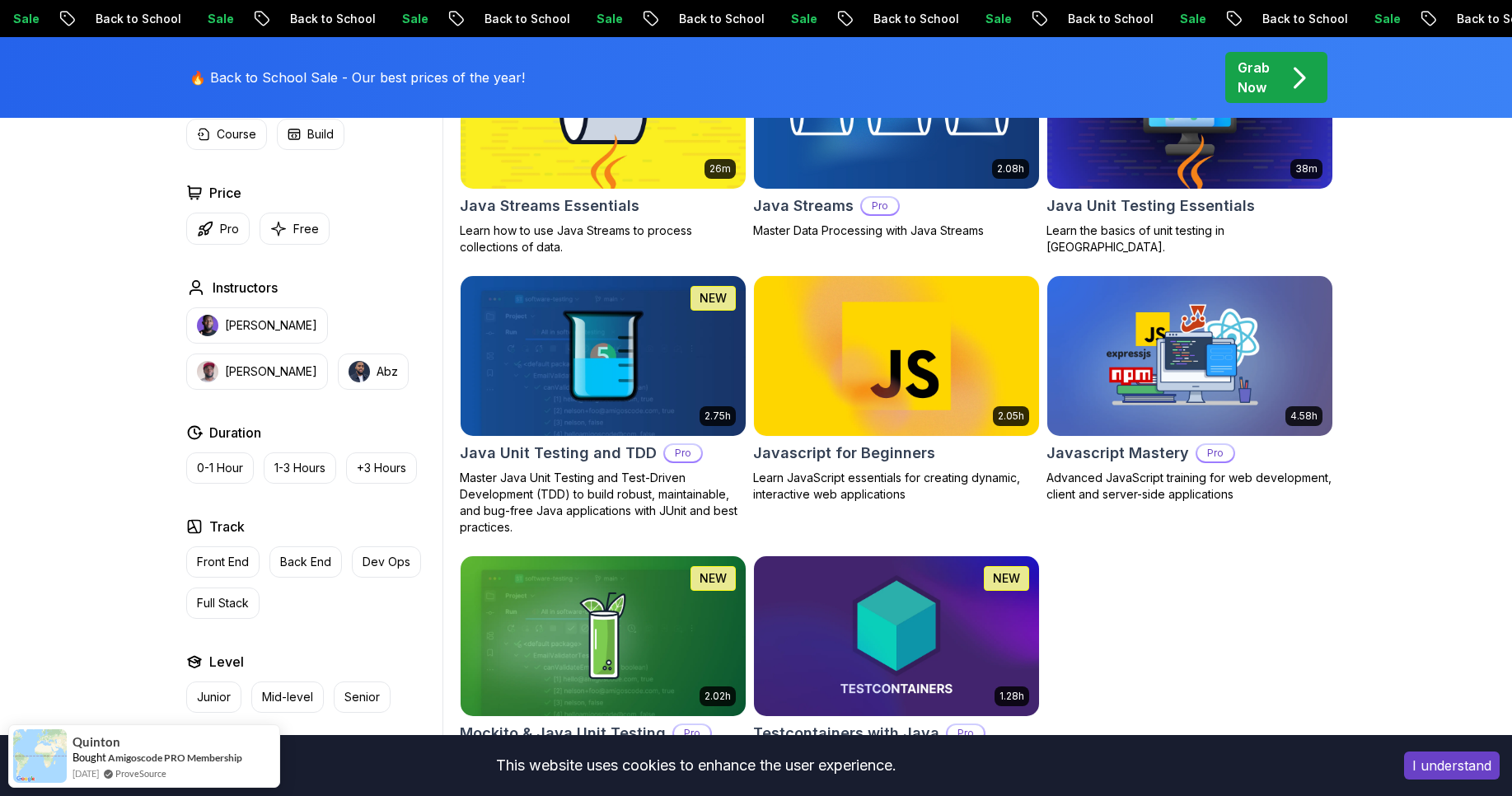
click at [991, 265] on body "Sale Back to School Sale Back to School Sale Back to School Sale Back to School…" at bounding box center [756, 141] width 1512 height 3110
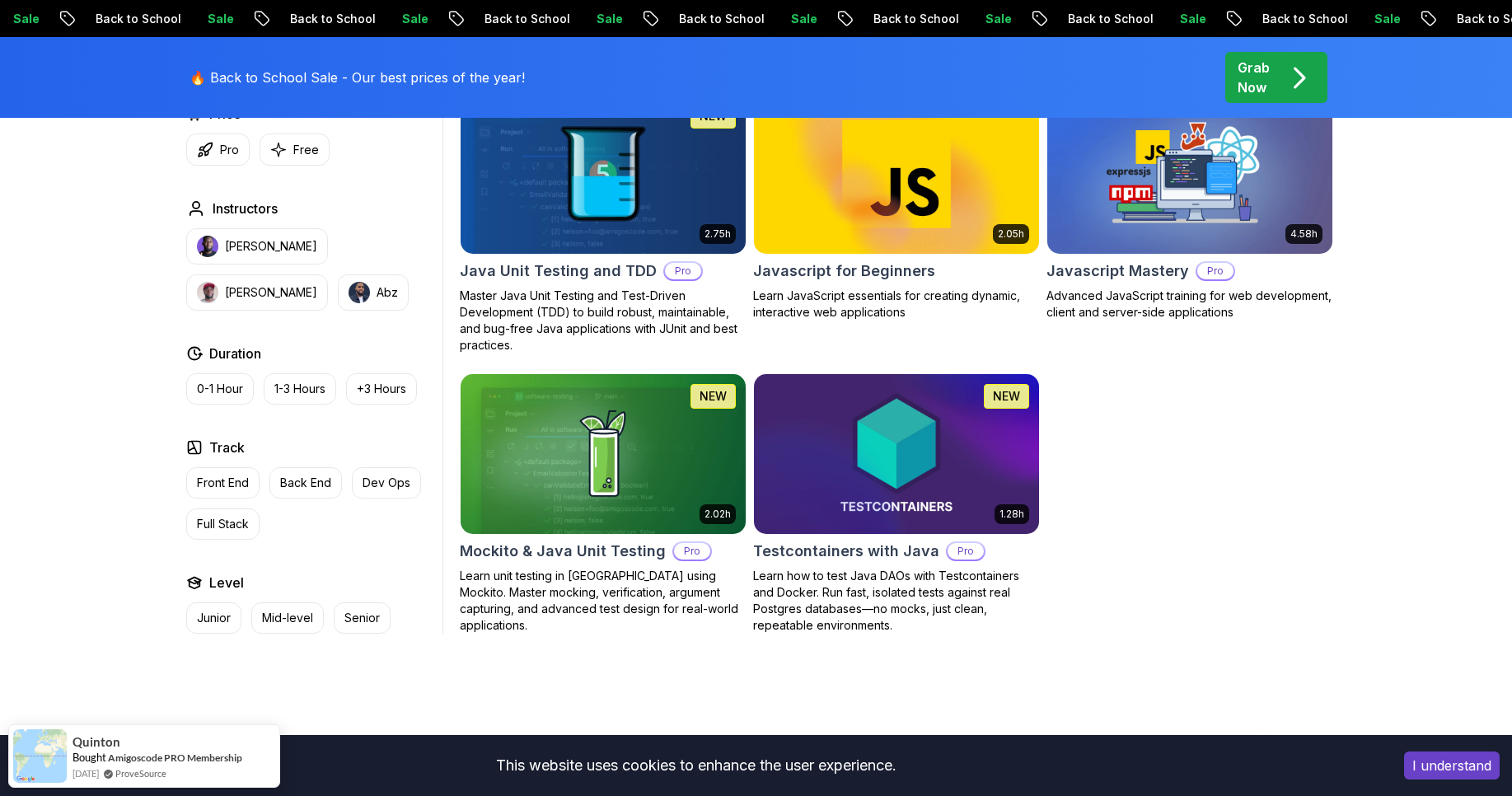
scroll to position [0, 0]
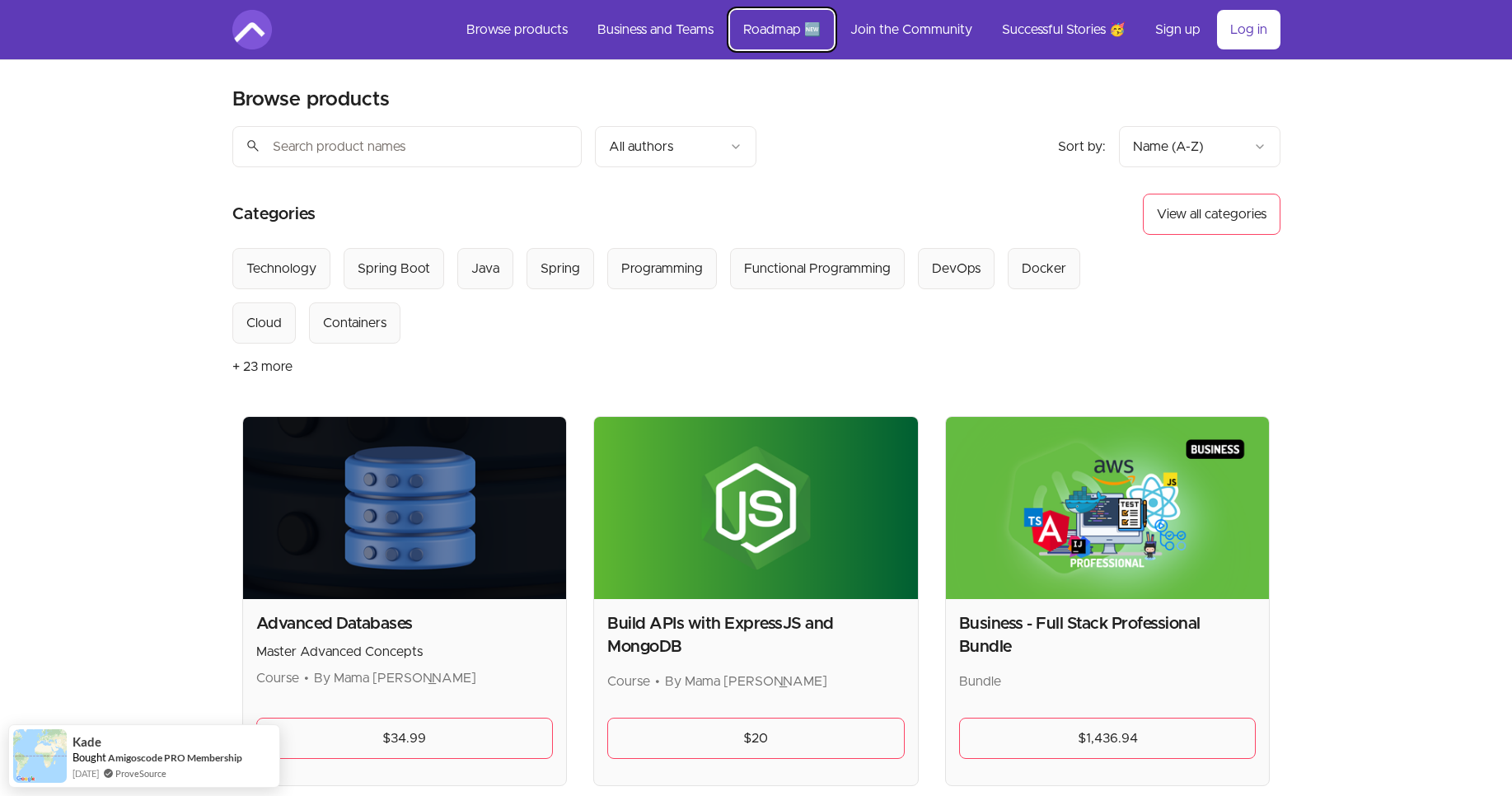
click at [796, 32] on link "Roadmap 🆕" at bounding box center [782, 29] width 104 height 39
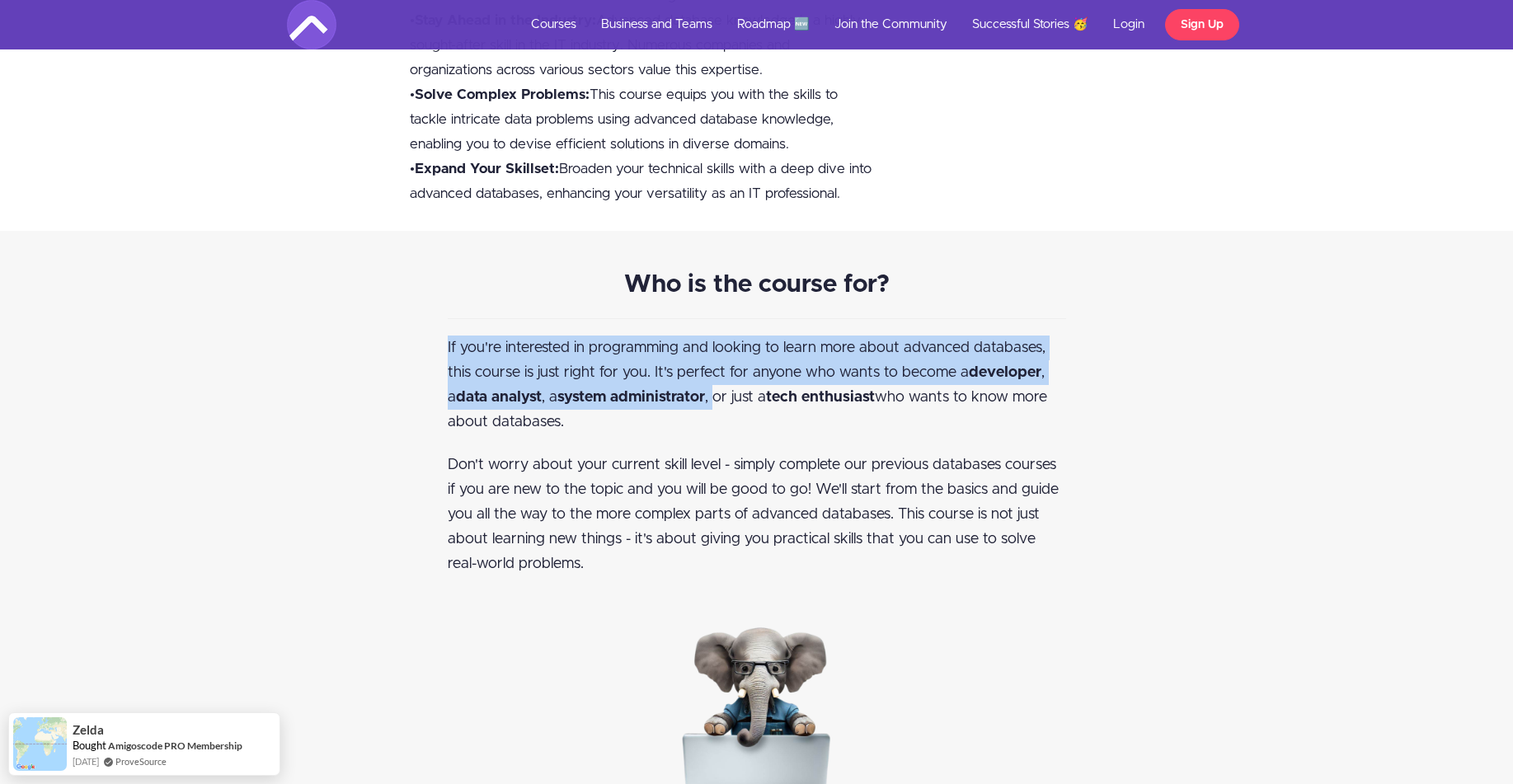
drag, startPoint x: 583, startPoint y: 334, endPoint x: 717, endPoint y: 388, distance: 144.5
click at [717, 388] on p "If you're interested in programming and looking to learn more about advanced da…" at bounding box center [756, 385] width 618 height 99
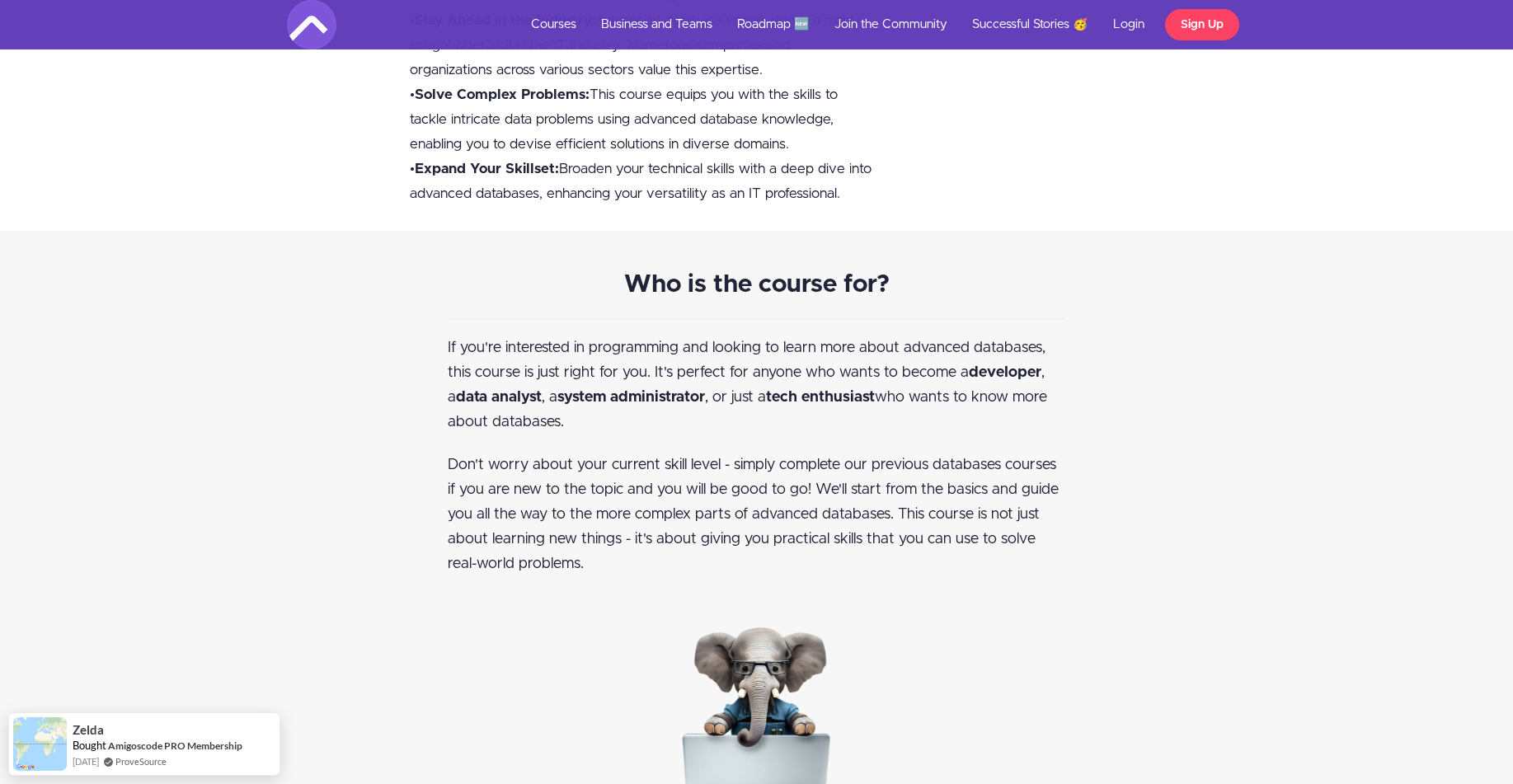
click at [684, 419] on p "If you're interested in programming and looking to learn more about advanced da…" at bounding box center [756, 385] width 618 height 99
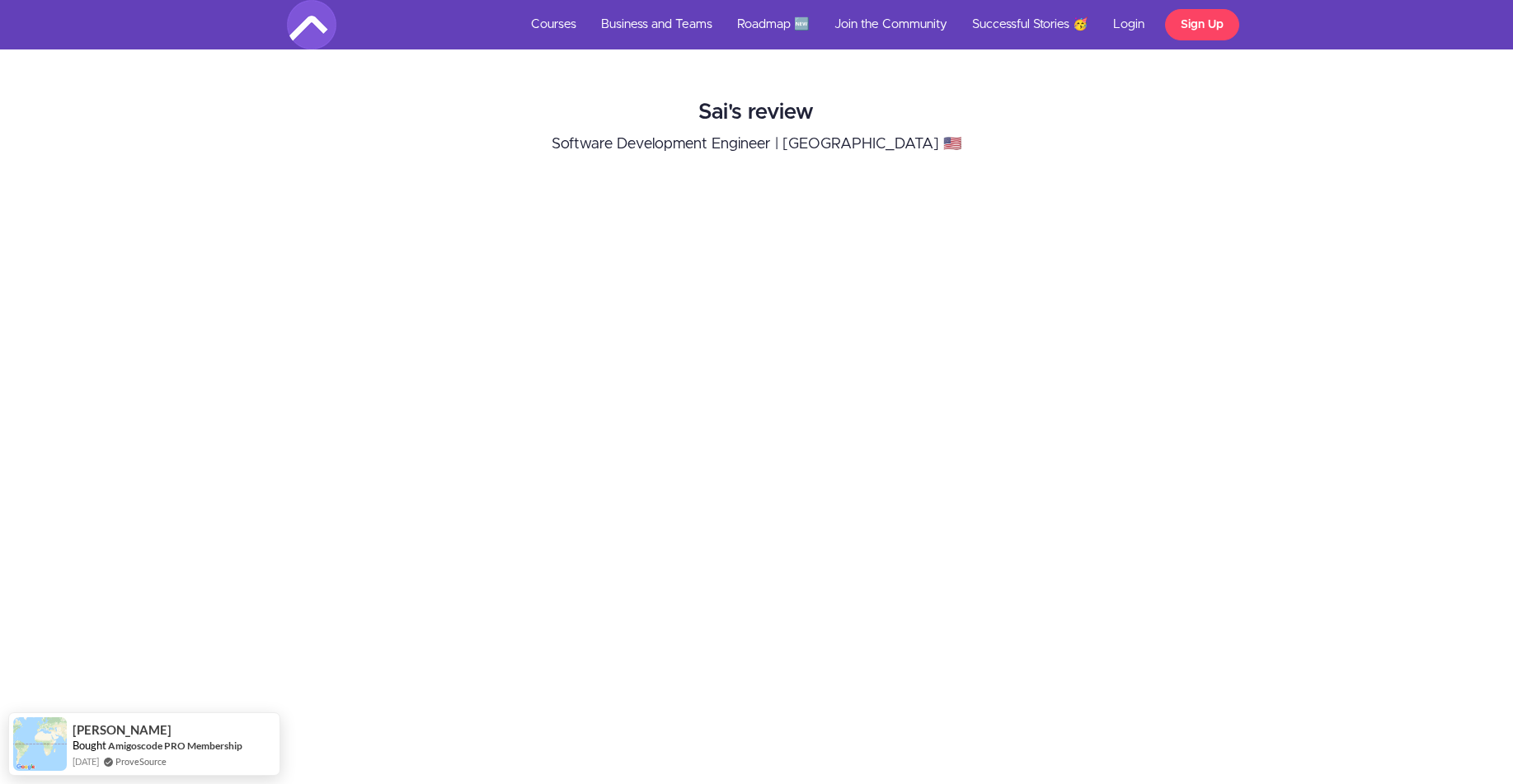
scroll to position [1668, 0]
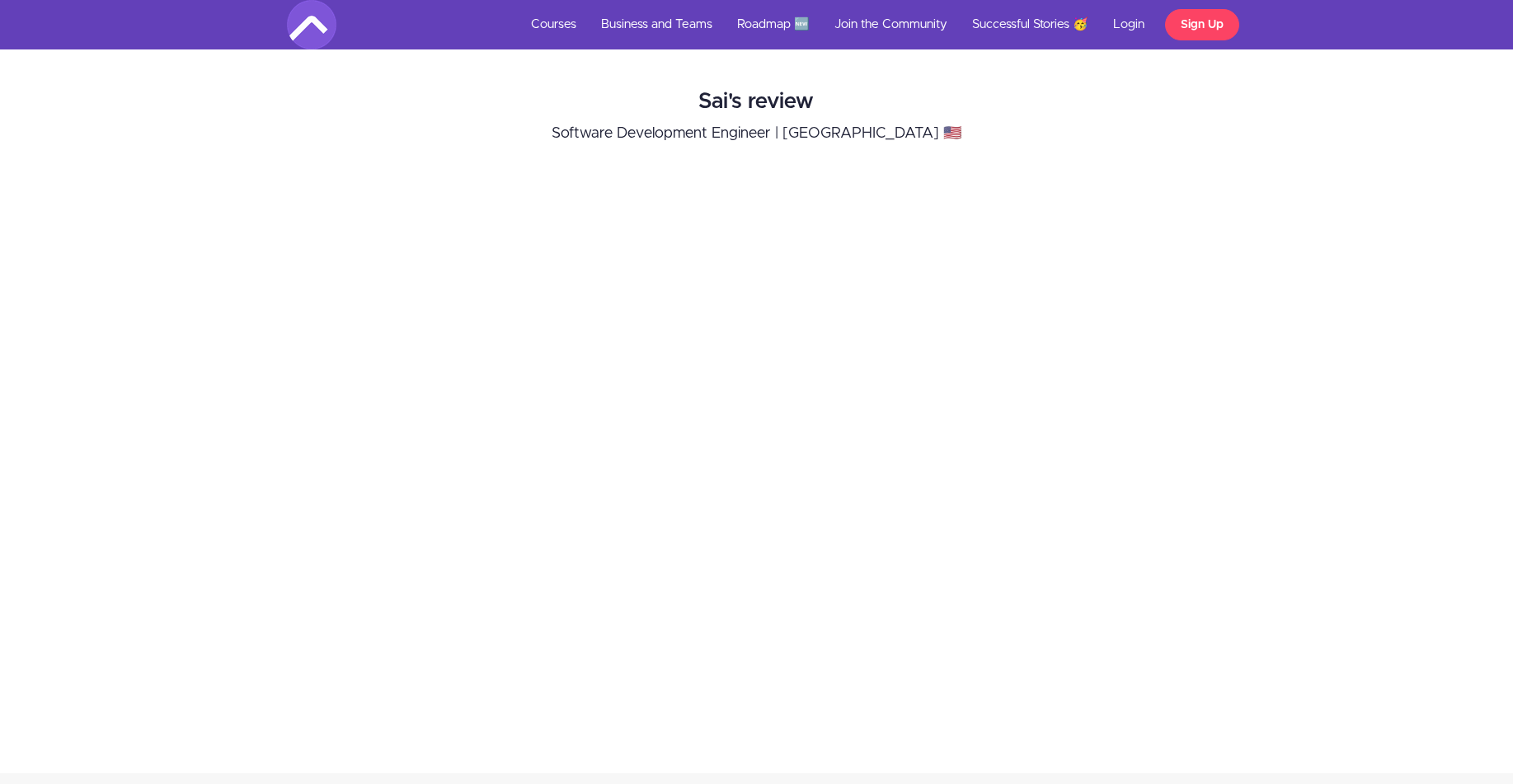
click at [1381, 371] on div "Sai's review Software Development Engineer | [GEOGRAPHIC_DATA] 🇺🇸" at bounding box center [756, 403] width 1538 height 658
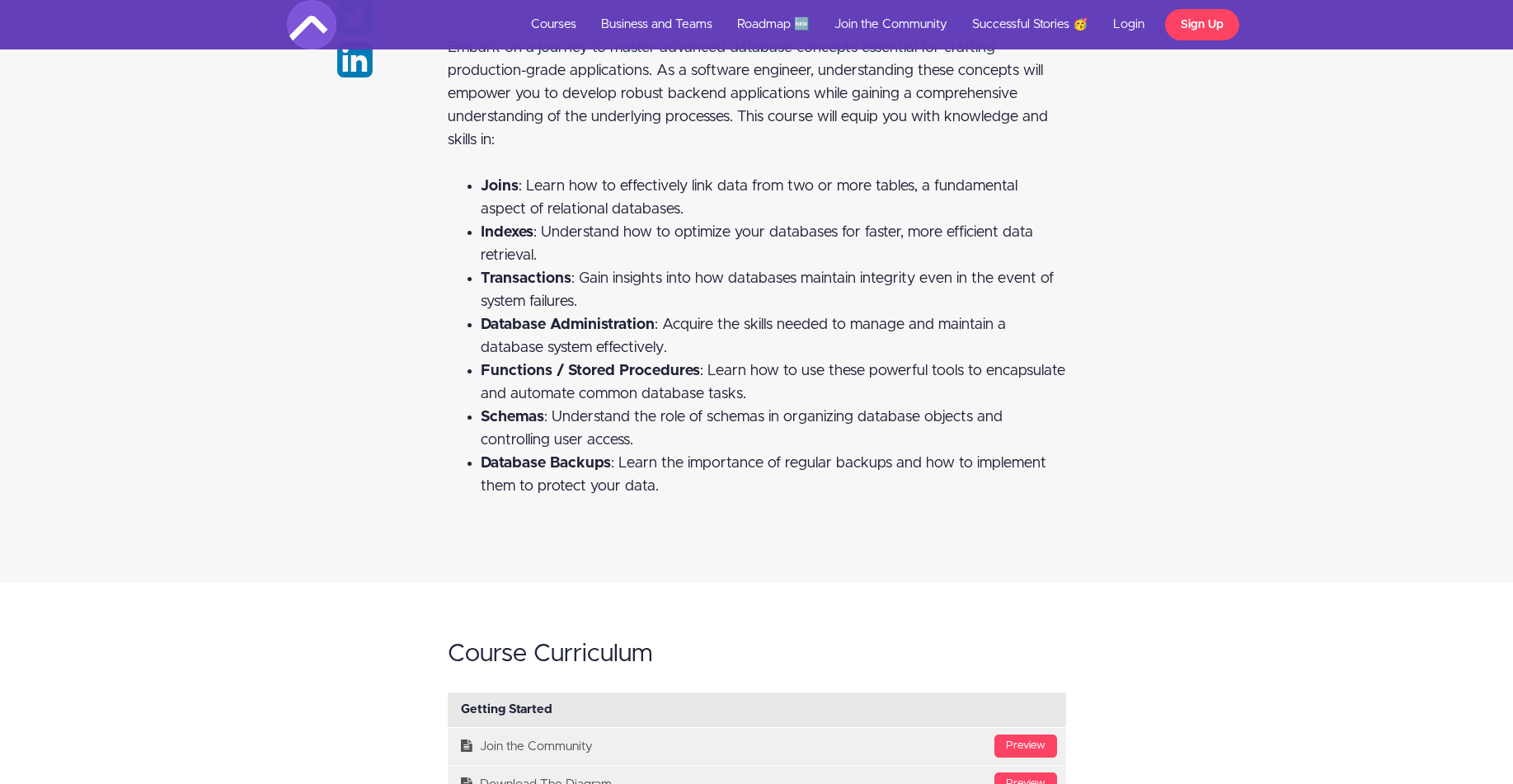
scroll to position [2540, 0]
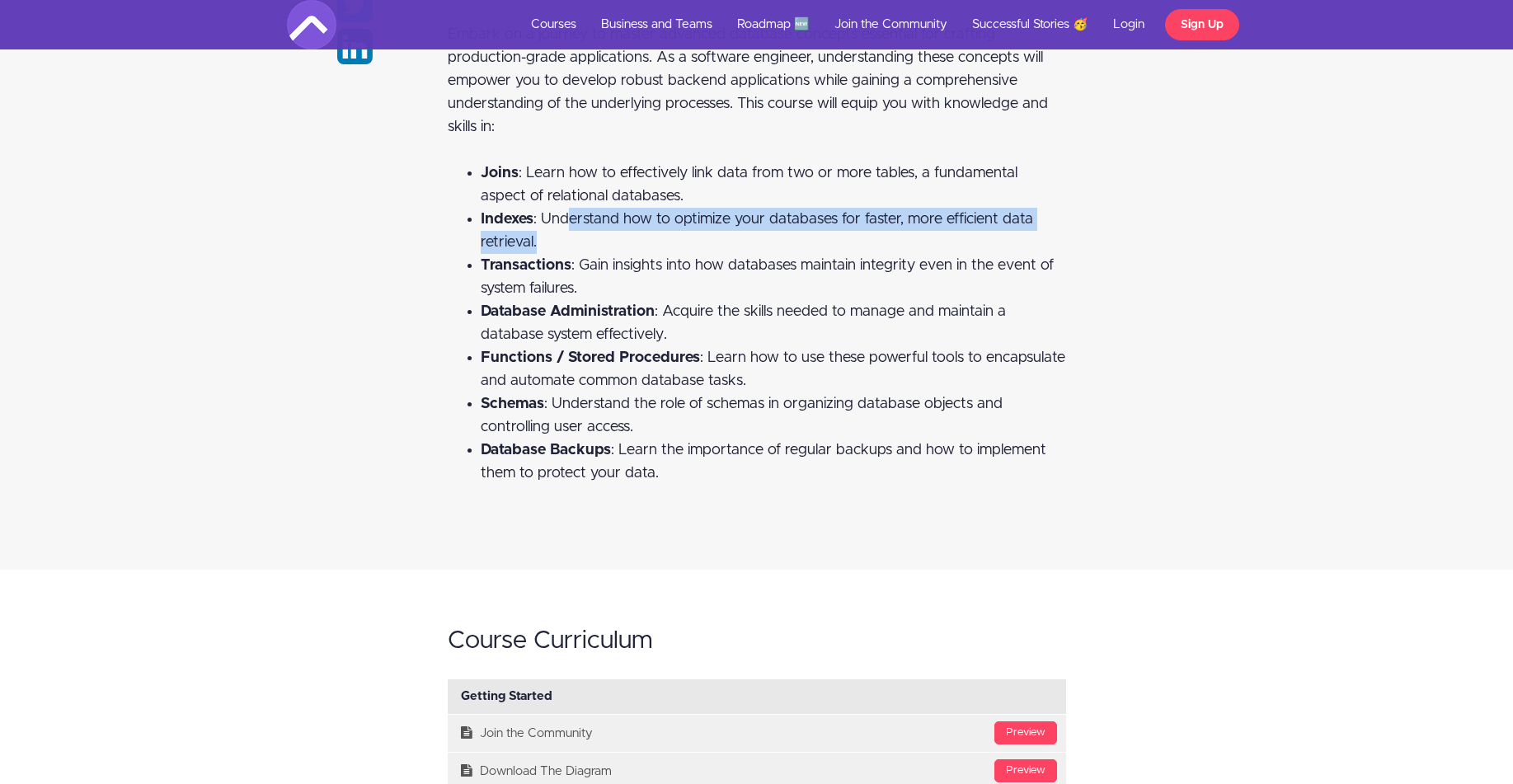
drag, startPoint x: 568, startPoint y: 228, endPoint x: 648, endPoint y: 246, distance: 82.0
click at [648, 246] on li "Indexes : Understand how to optimize your databases for faster, more efficient …" at bounding box center [773, 230] width 586 height 46
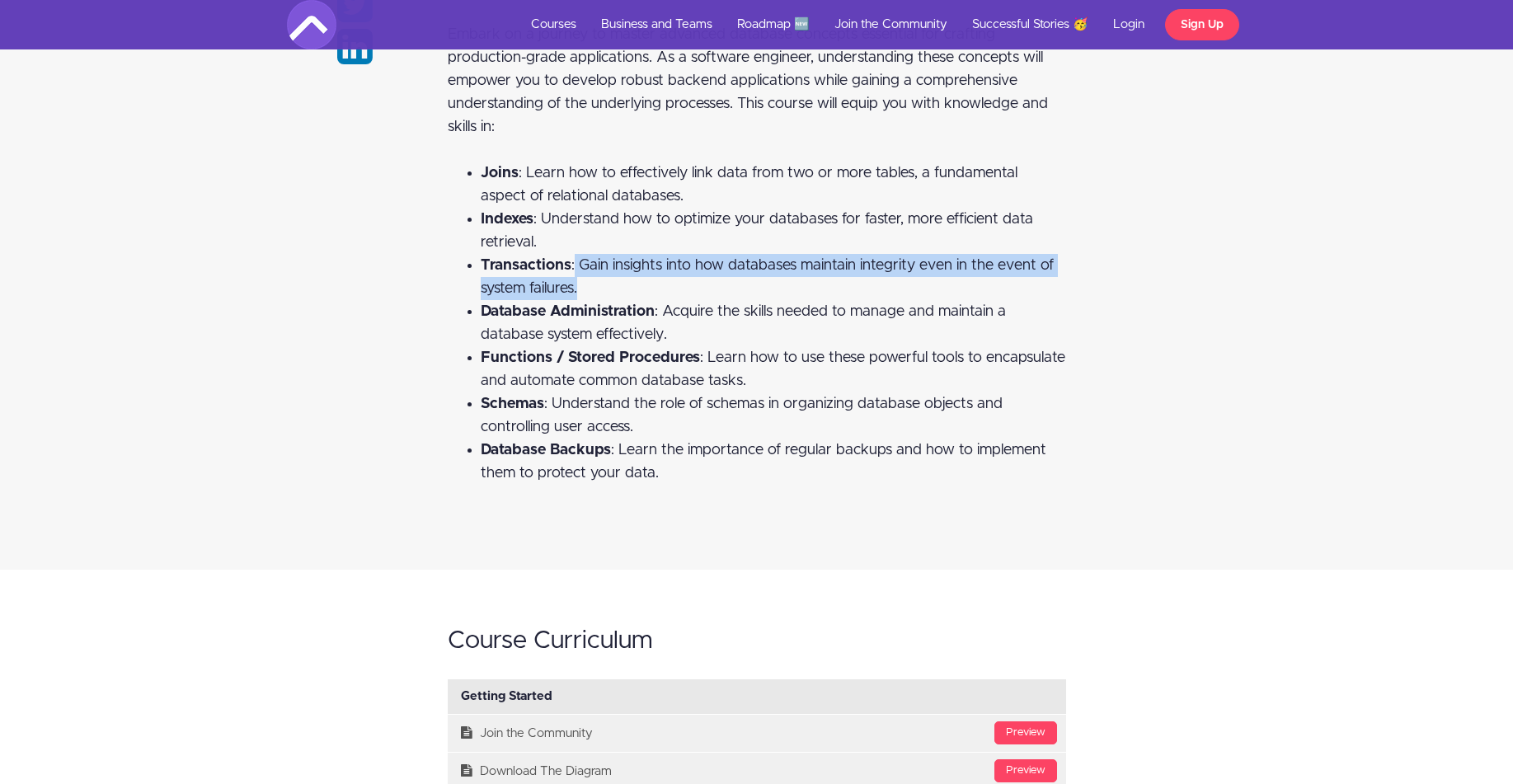
drag, startPoint x: 573, startPoint y: 265, endPoint x: 713, endPoint y: 290, distance: 142.2
click at [713, 290] on li "Transactions : Gain insights into how databases maintain integrity even in the …" at bounding box center [773, 276] width 586 height 46
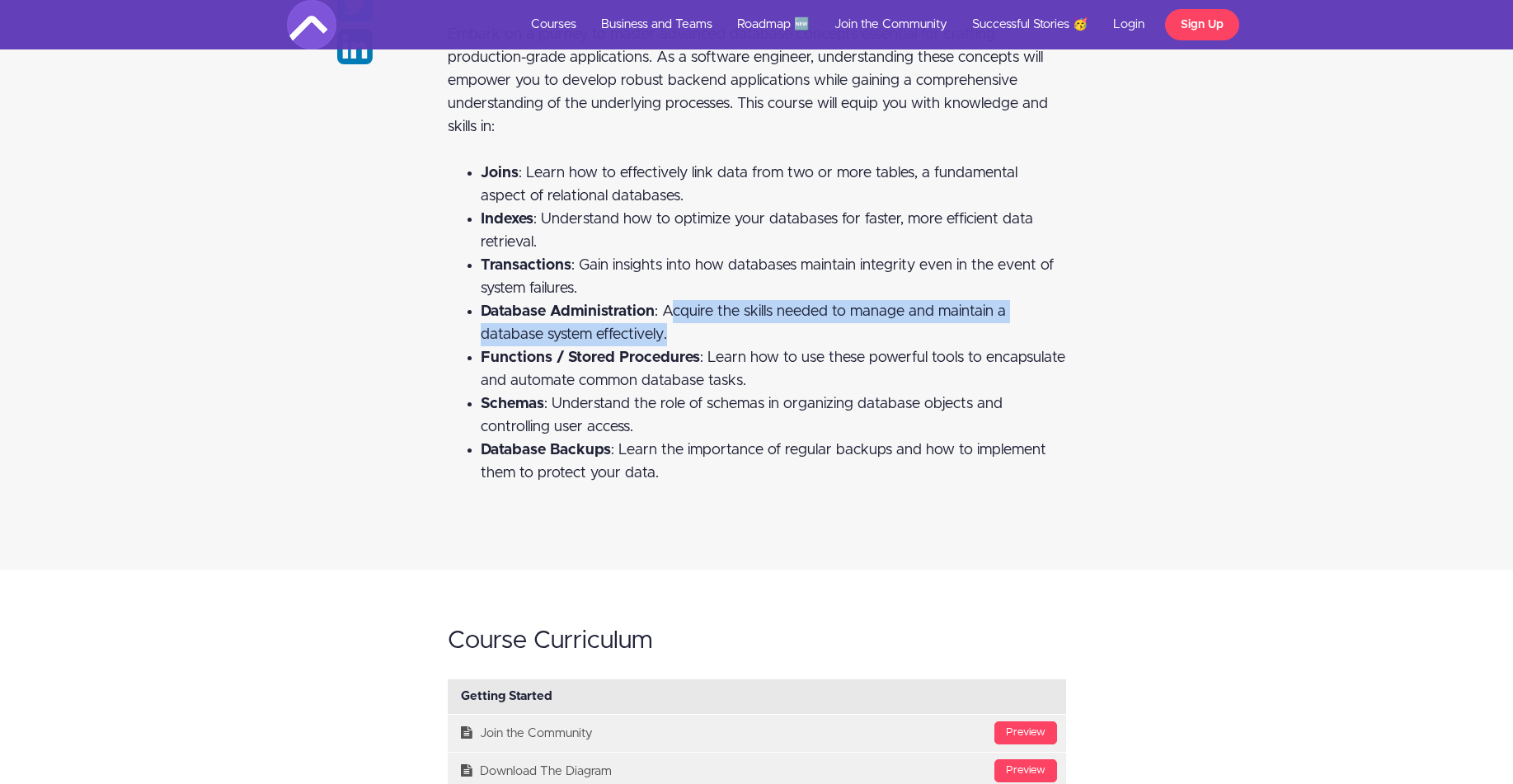
drag, startPoint x: 674, startPoint y: 304, endPoint x: 788, endPoint y: 325, distance: 115.9
click at [788, 325] on li "Database Administration : Acquire the skills needed to manage and maintain a da…" at bounding box center [773, 322] width 586 height 46
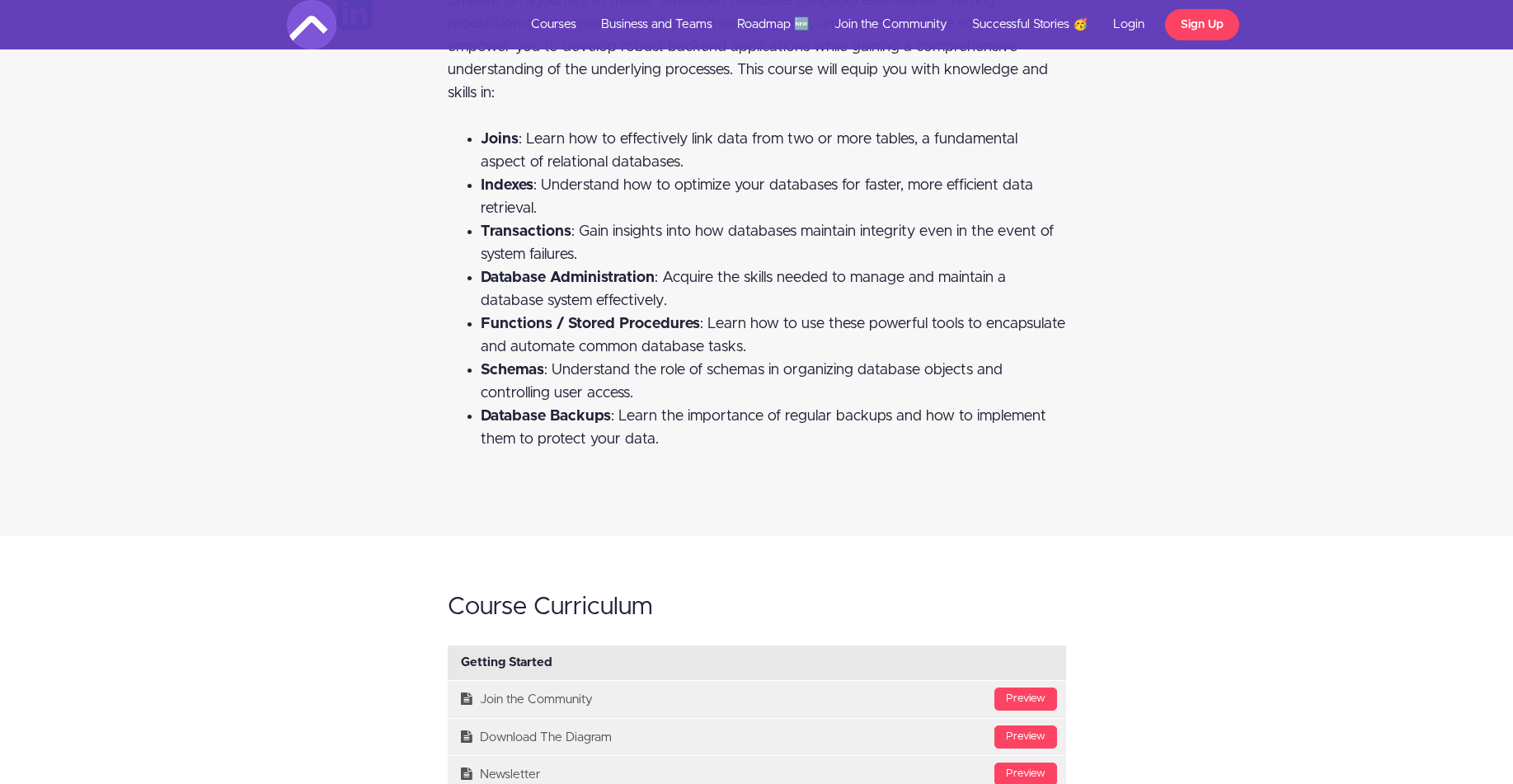
scroll to position [2580, 0]
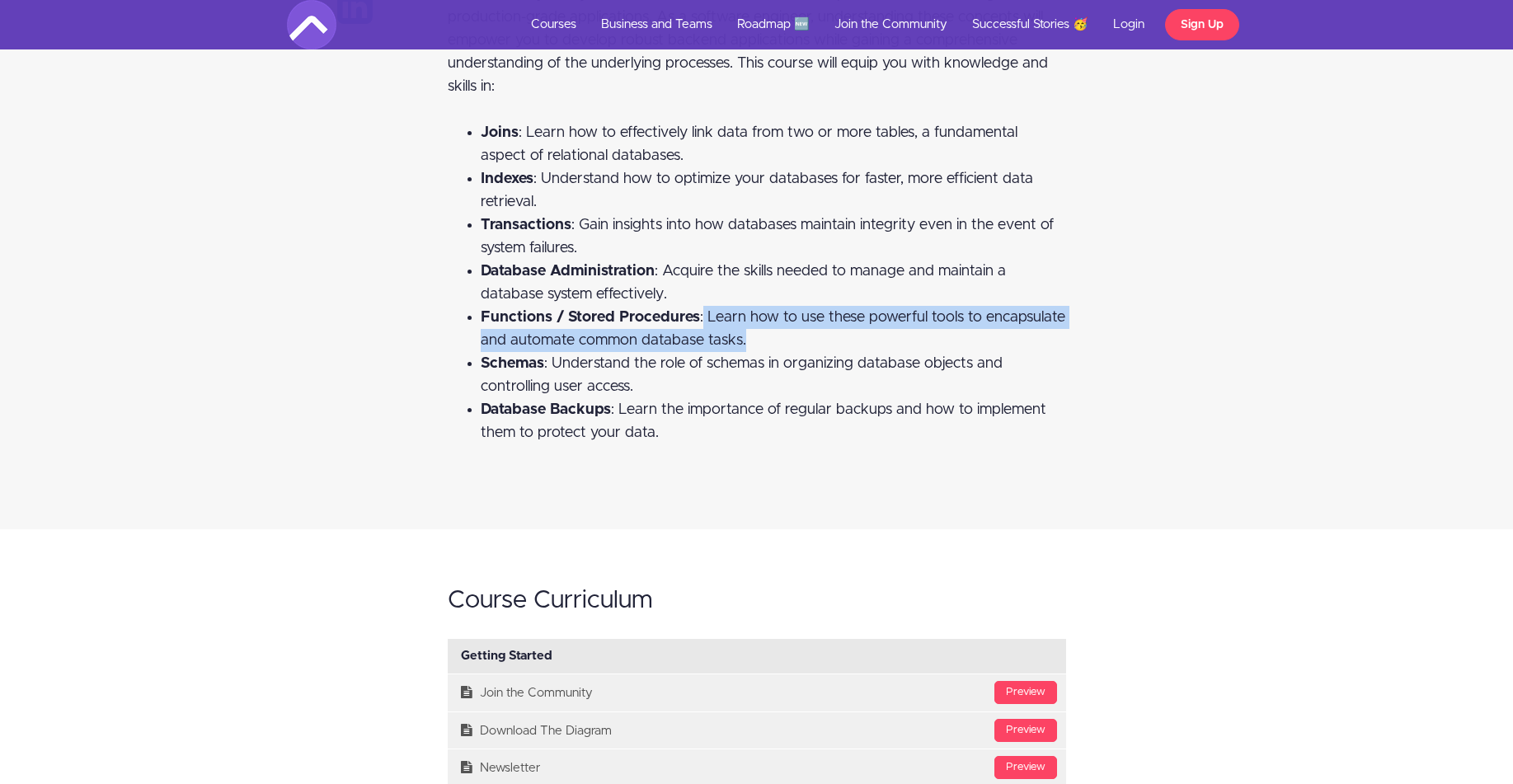
drag, startPoint x: 702, startPoint y: 315, endPoint x: 802, endPoint y: 337, distance: 102.4
click at [802, 337] on li "Functions / Stored Procedures : Learn how to use these powerful tools to encaps…" at bounding box center [773, 328] width 586 height 46
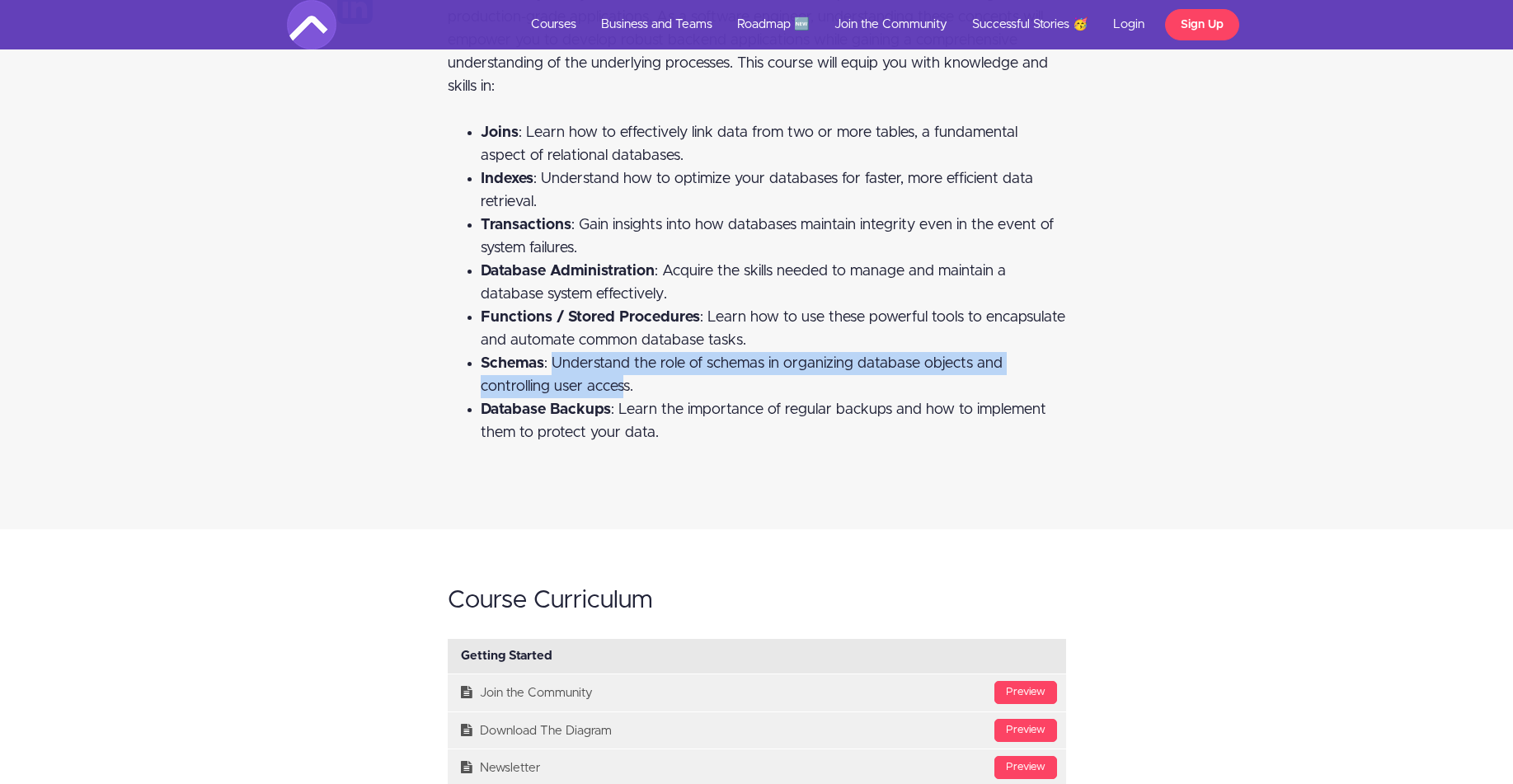
drag, startPoint x: 551, startPoint y: 368, endPoint x: 627, endPoint y: 387, distance: 78.3
click at [627, 387] on span "Schemas : Understand the role of schemas in organizing database objects and con…" at bounding box center [741, 375] width 522 height 38
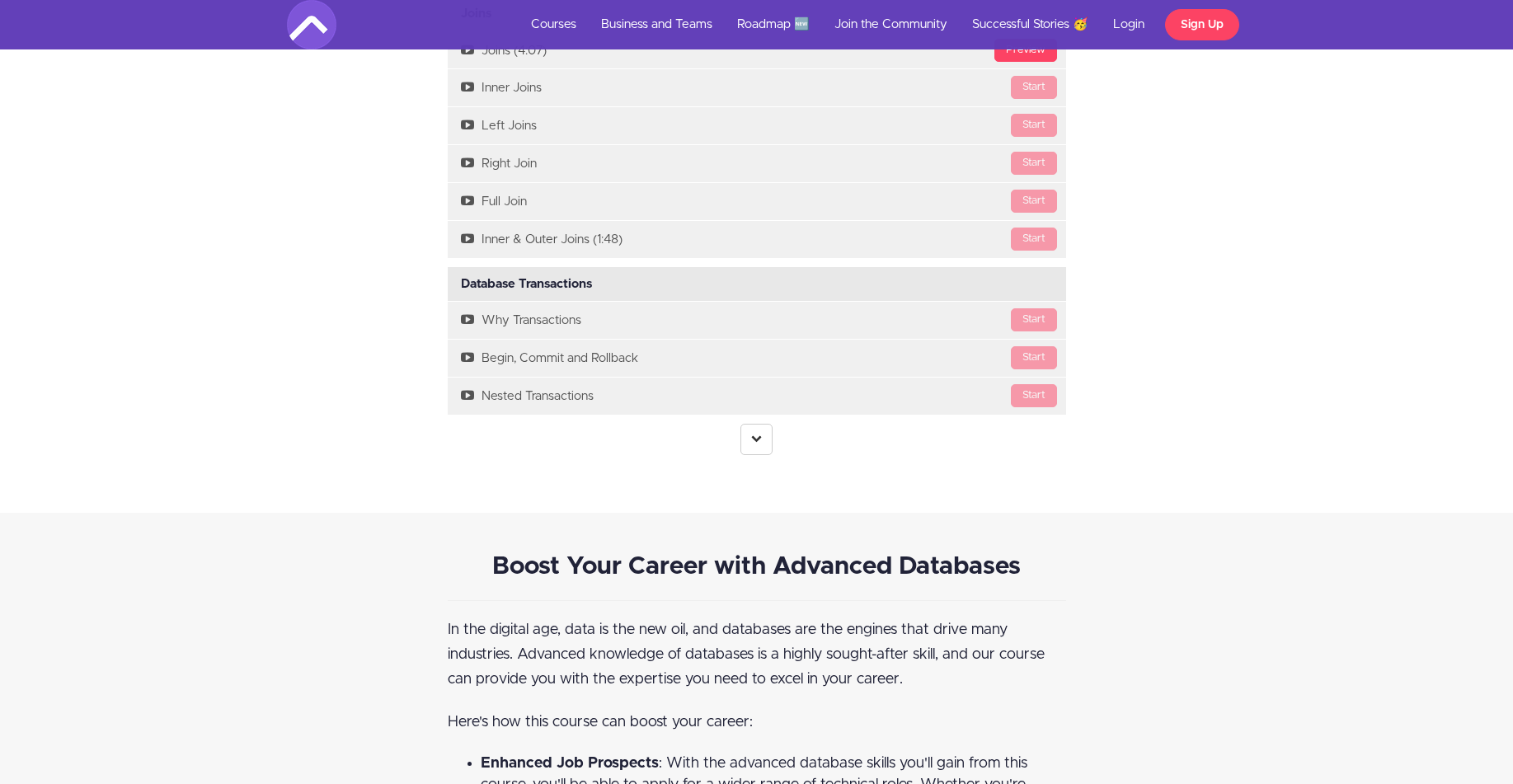
scroll to position [3648, 0]
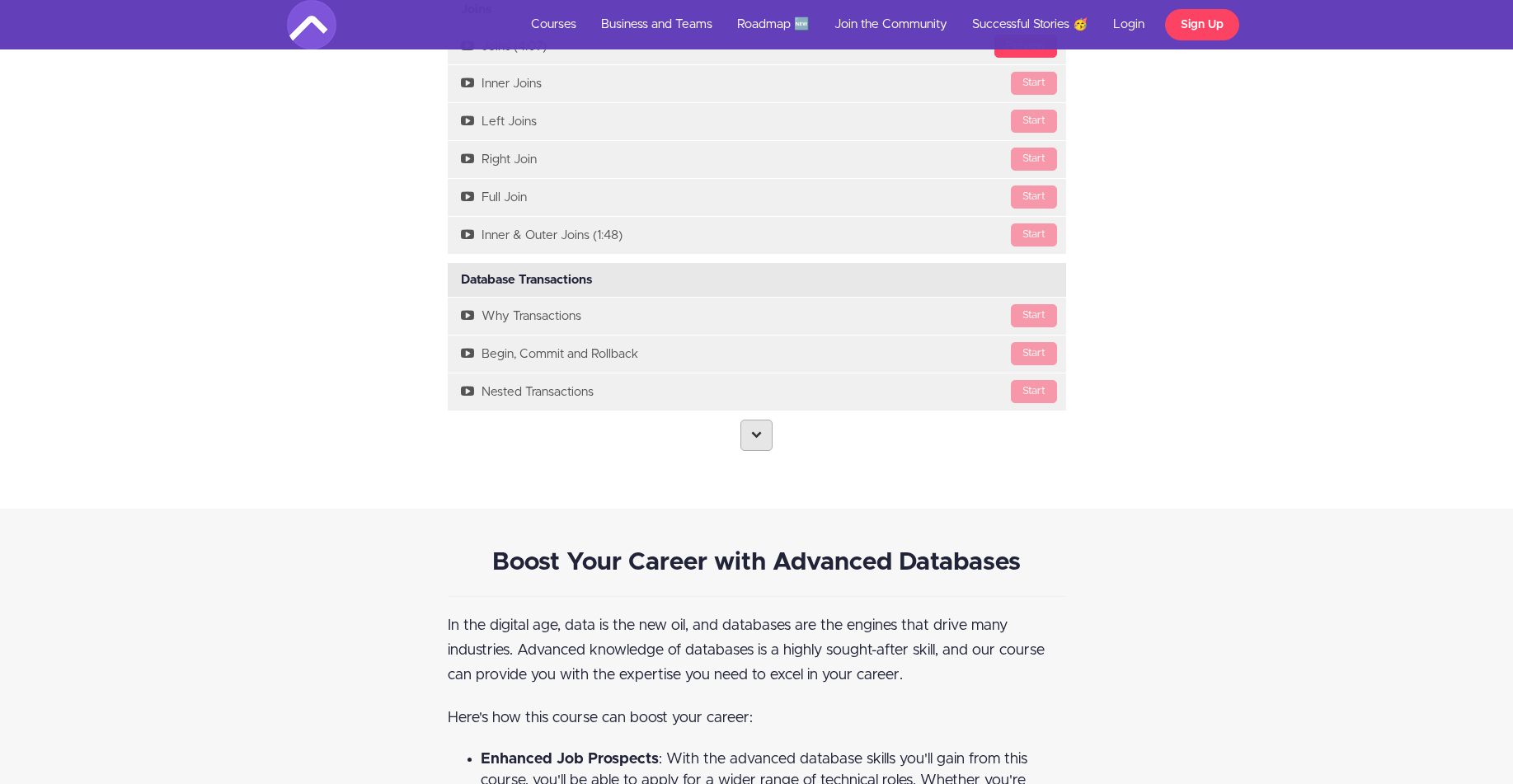
click at [756, 439] on link at bounding box center [756, 435] width 32 height 31
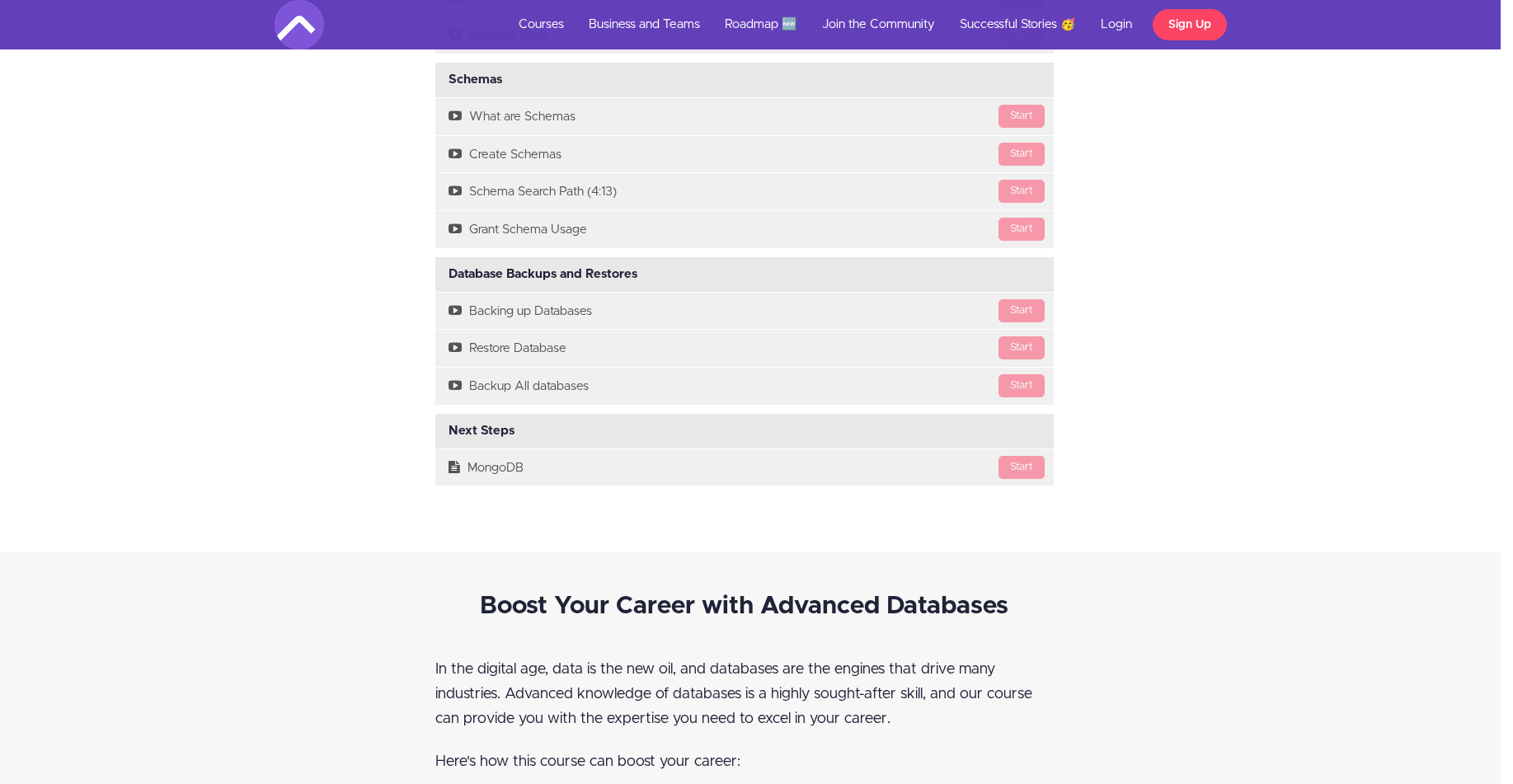
scroll to position [4744, 13]
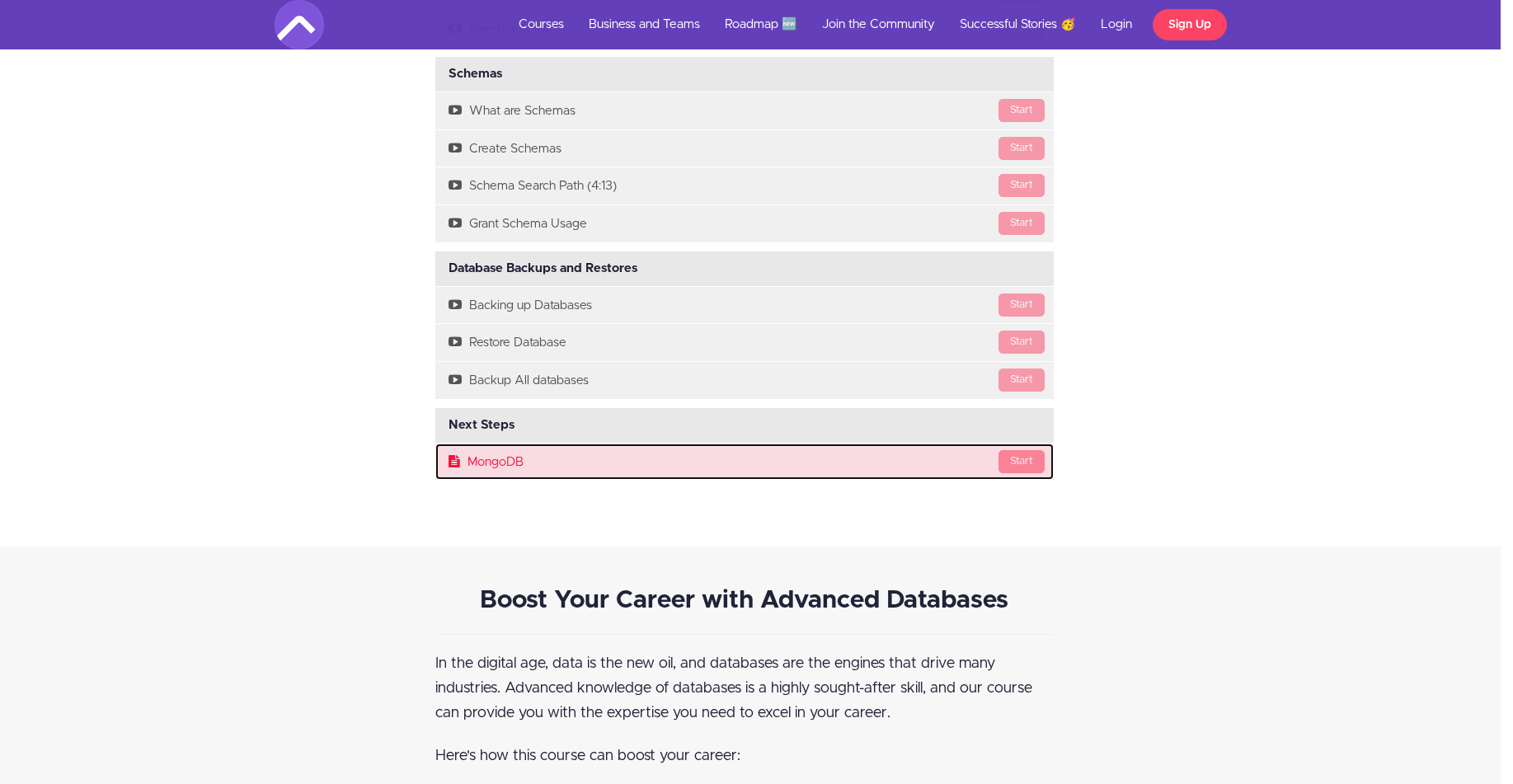
click at [1013, 452] on div "Start" at bounding box center [1021, 461] width 46 height 23
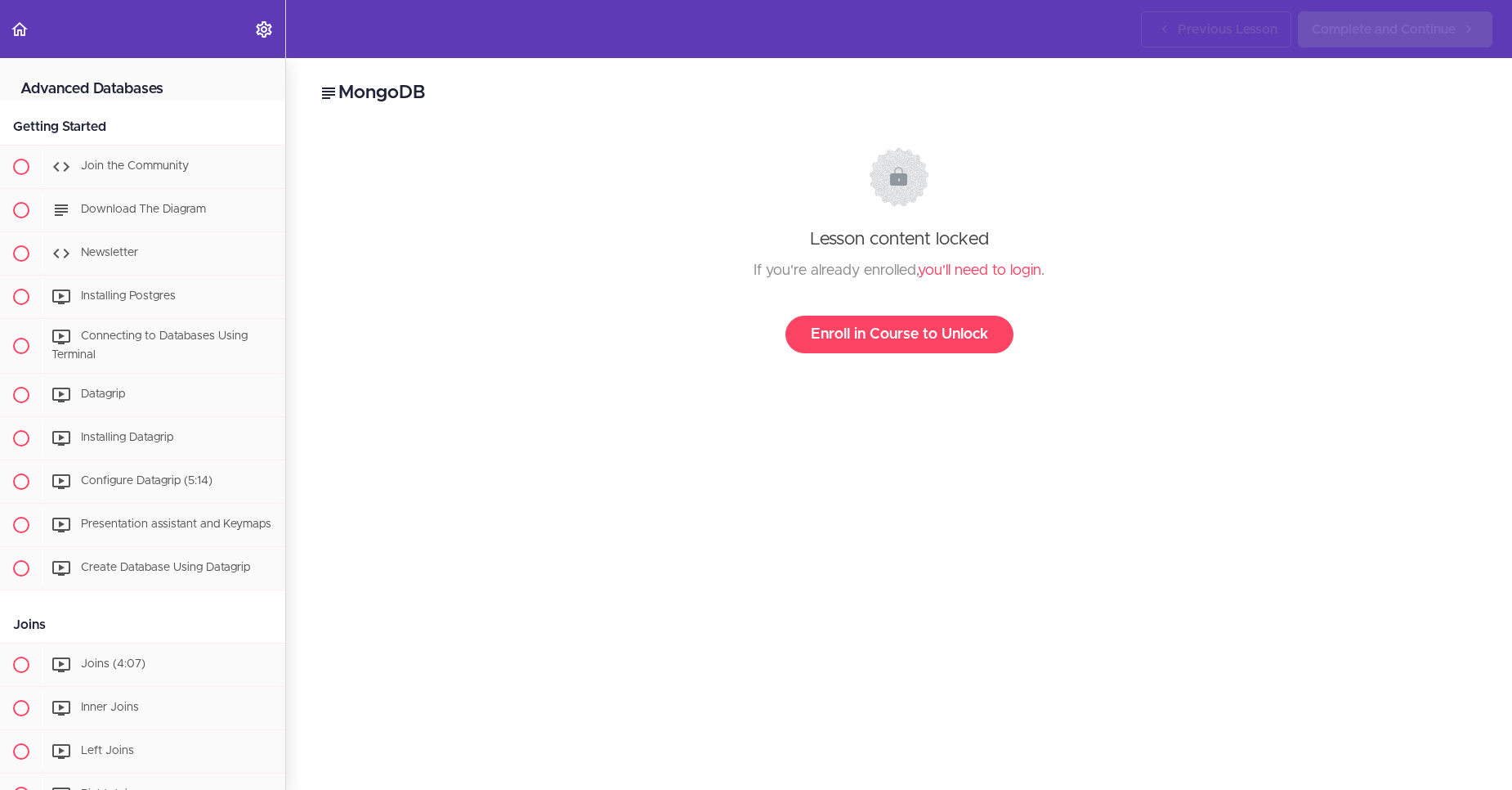
scroll to position [1816, 0]
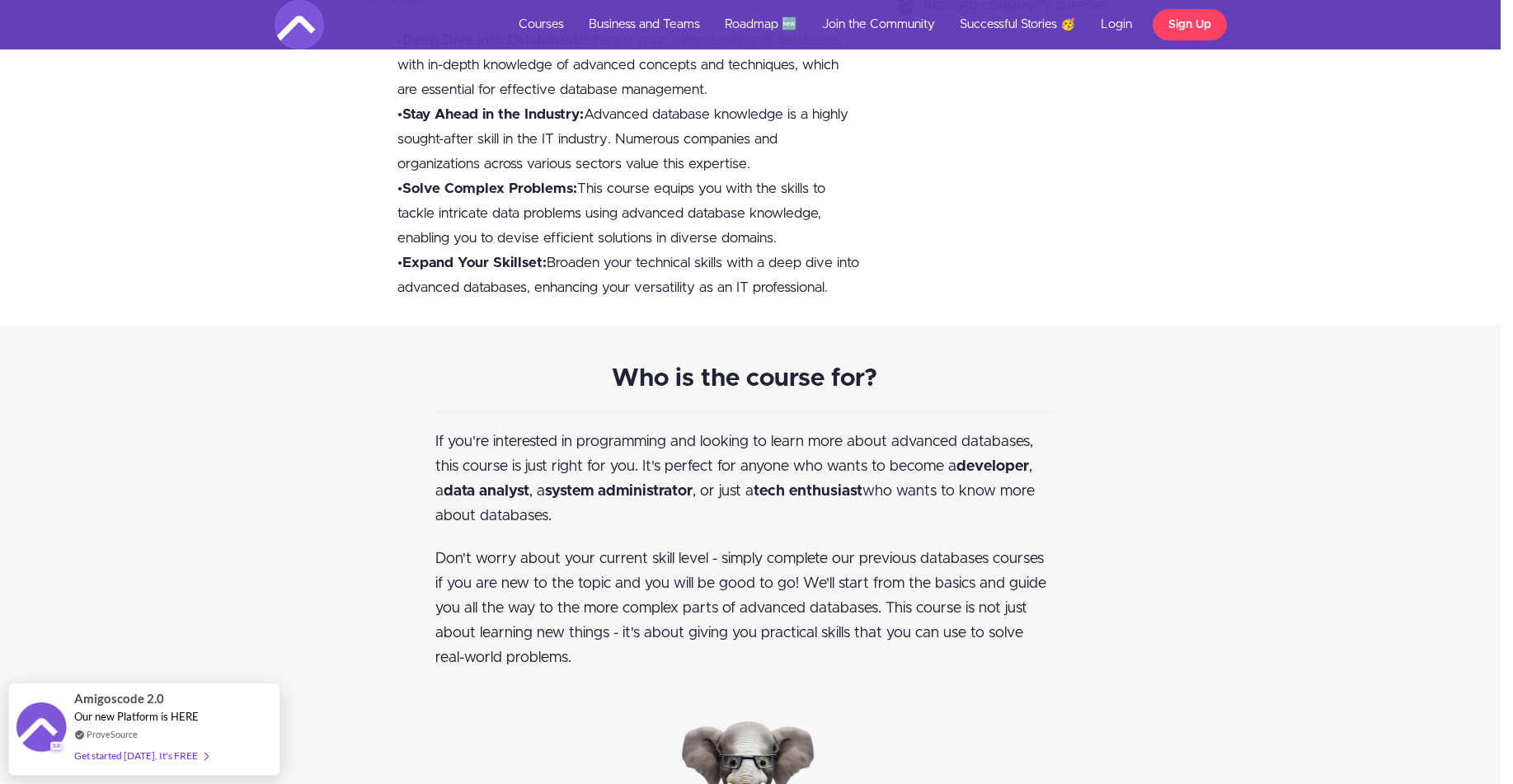
scroll to position [0, 13]
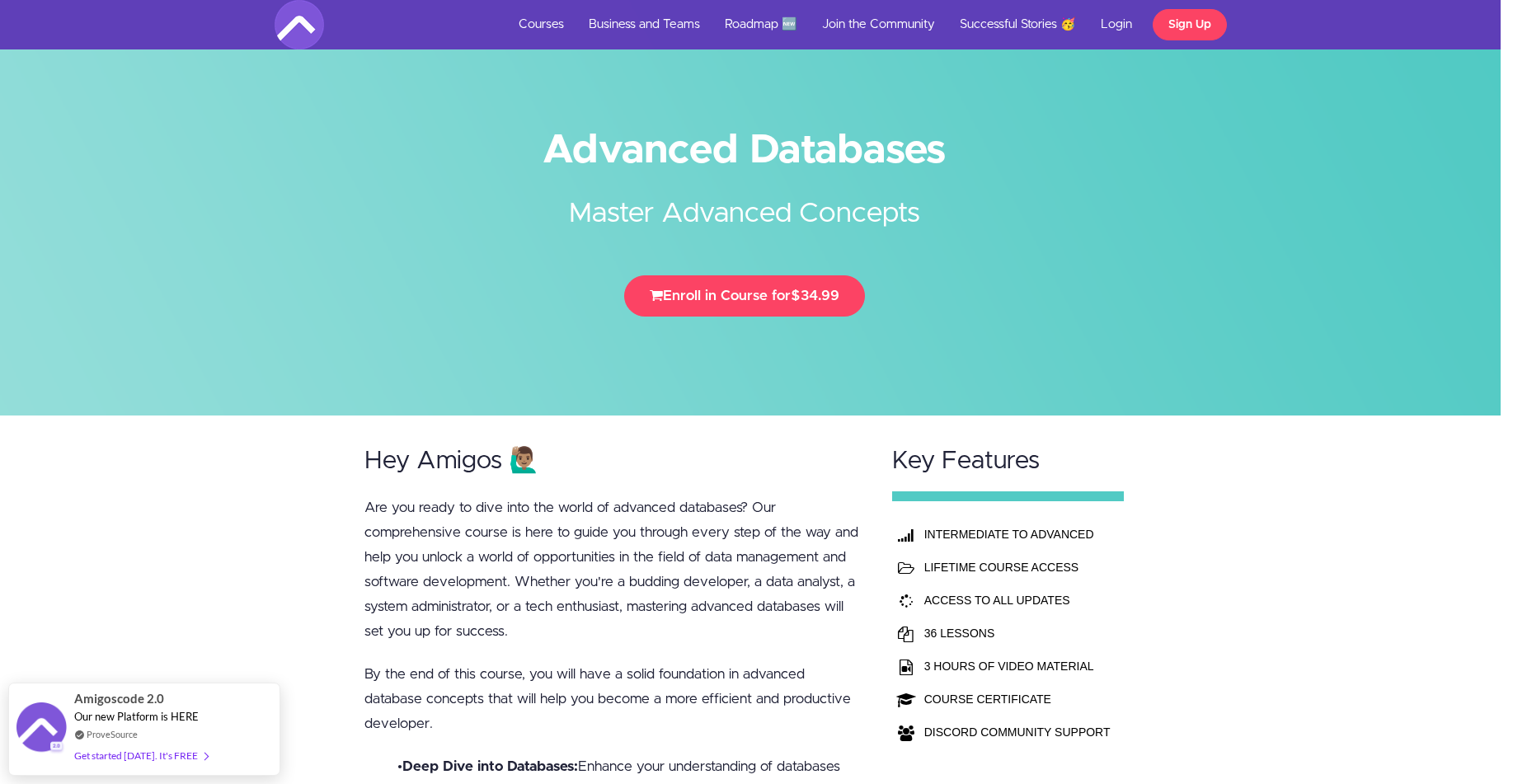
drag, startPoint x: 550, startPoint y: 146, endPoint x: 996, endPoint y: 140, distance: 446.0
click at [996, 140] on h1 "Advanced Databases" at bounding box center [744, 150] width 940 height 37
copy h1 "Advanced Databases"
click at [563, 220] on h2 "Master Advanced Concepts" at bounding box center [744, 201] width 618 height 65
drag, startPoint x: 543, startPoint y: 137, endPoint x: 950, endPoint y: 216, distance: 414.6
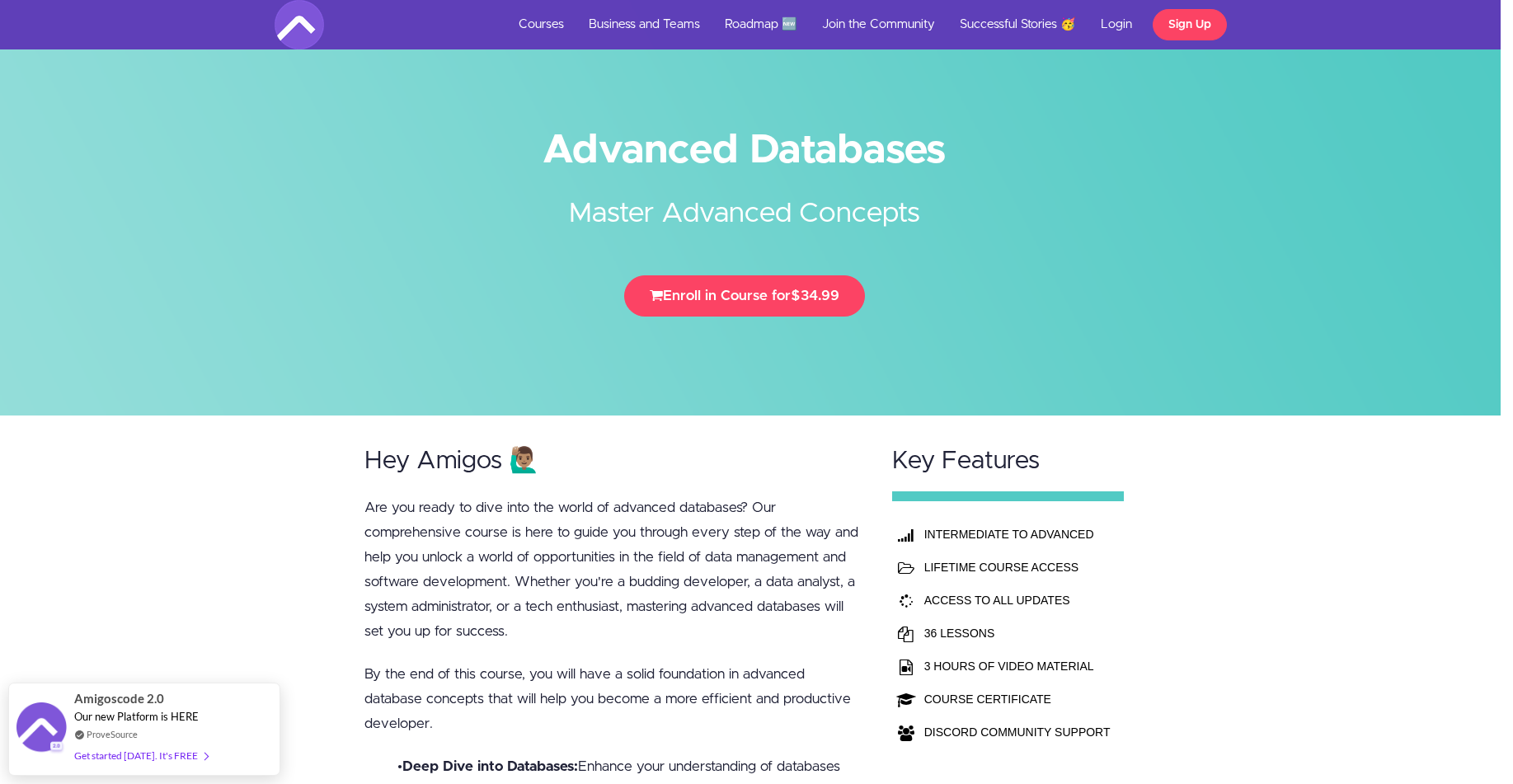
click at [950, 216] on div "Advanced Databases Master Advanced Concepts Enroll in Course for $34.99" at bounding box center [745, 228] width 965 height 209
copy div "Advanced Databases Master Advanced Concepts"
click at [981, 194] on h2 "Master Advanced Concepts" at bounding box center [744, 201] width 618 height 65
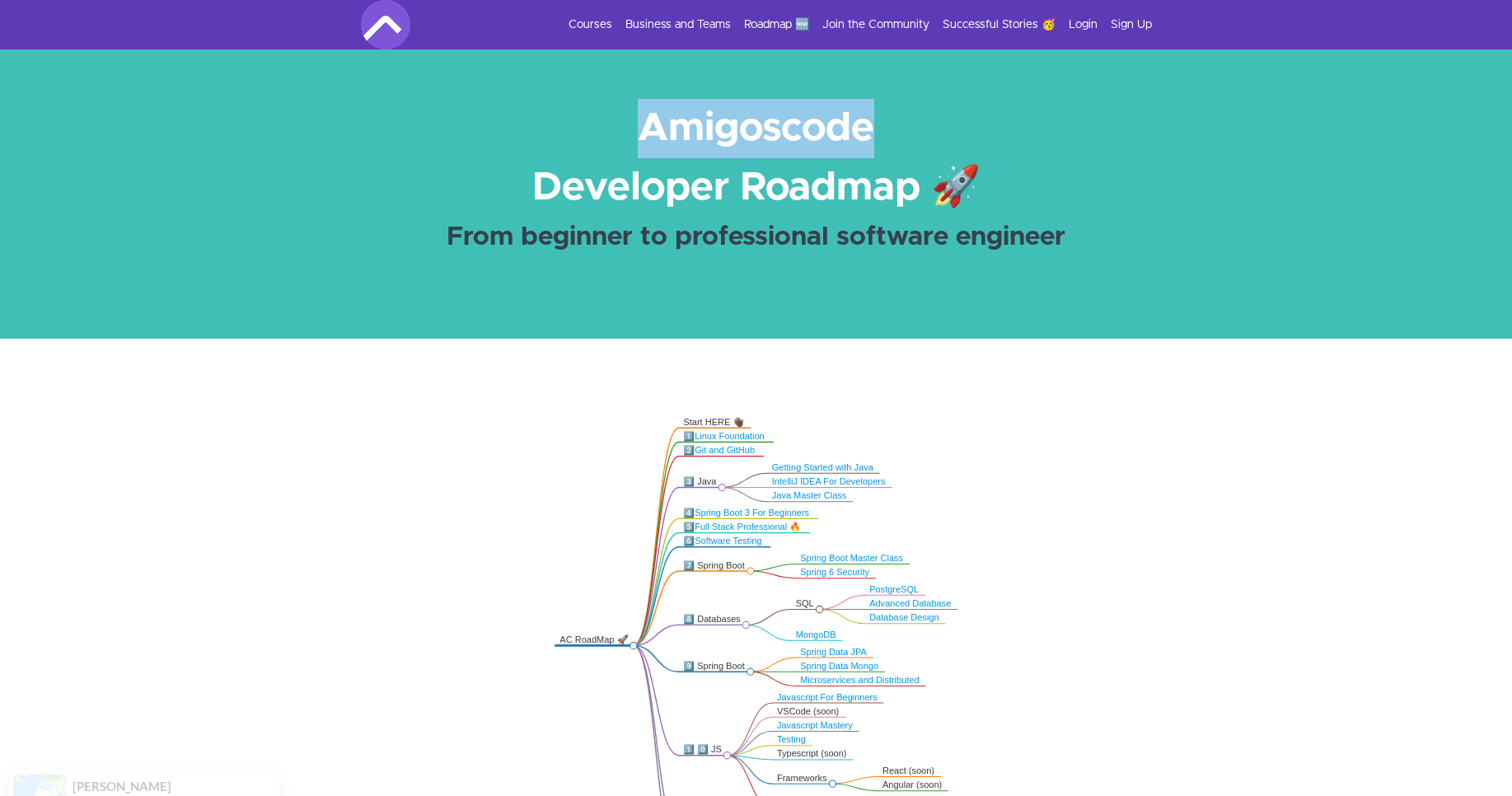
drag, startPoint x: 635, startPoint y: 133, endPoint x: 889, endPoint y: 123, distance: 254.2
click at [889, 123] on h1 "Amigoscode" at bounding box center [756, 129] width 824 height 59
copy strong "Amigoscode"
